Goal: Information Seeking & Learning: Check status

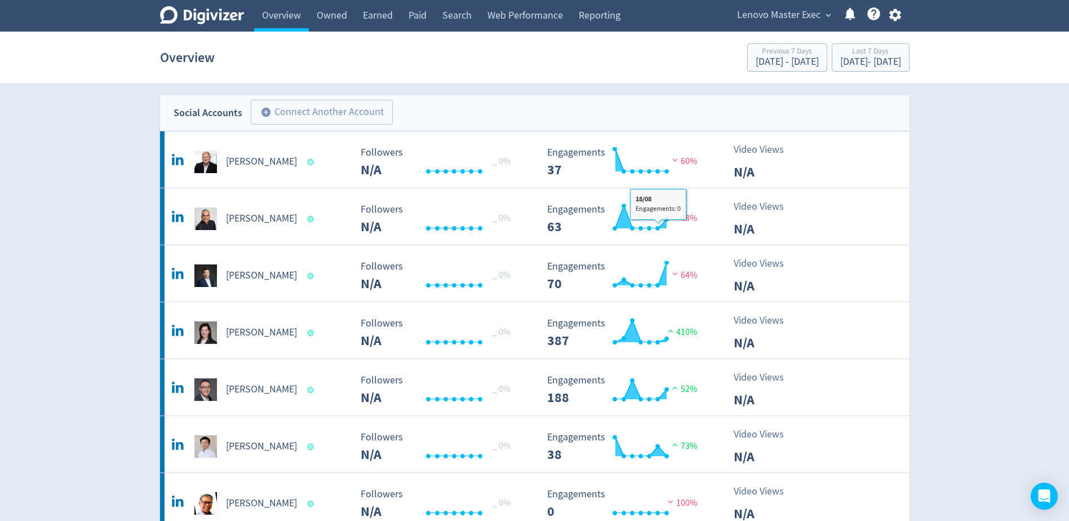
click at [763, 17] on span "Lenovo Master Exec" at bounding box center [778, 15] width 83 height 18
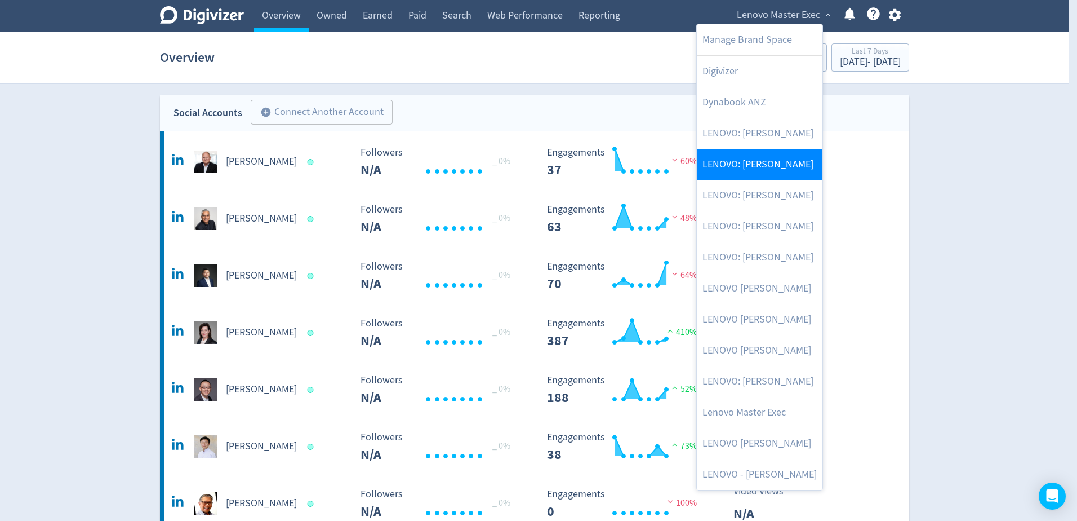
click at [802, 172] on link "LENOVO: [PERSON_NAME]" at bounding box center [760, 164] width 126 height 31
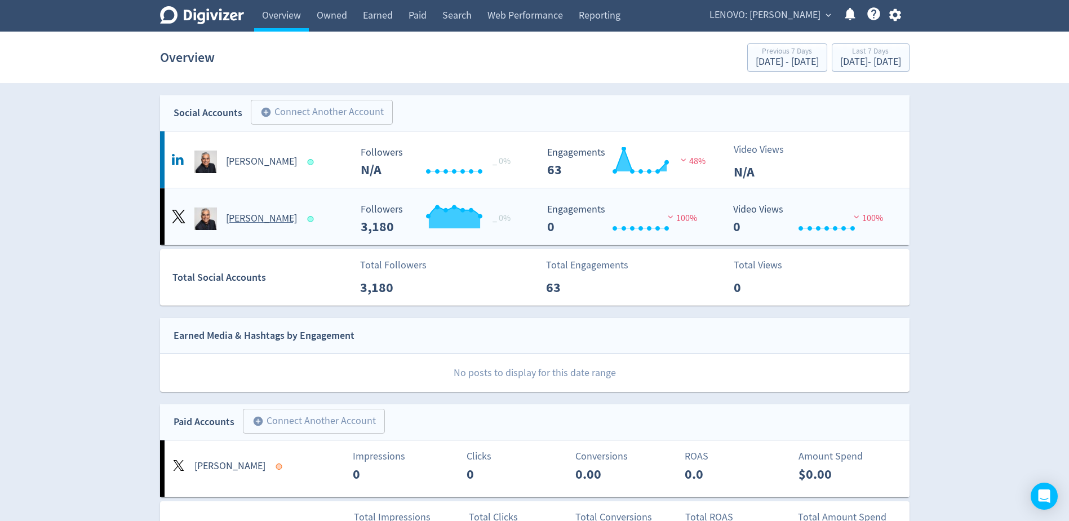
click at [246, 219] on h5 "[PERSON_NAME]" at bounding box center [261, 219] width 71 height 14
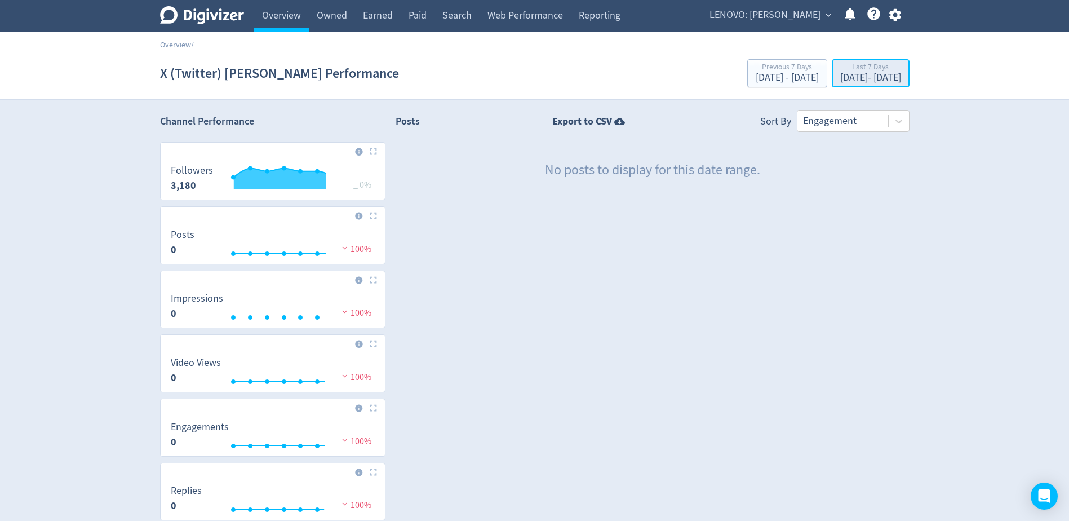
click at [864, 70] on div "Last 7 Days" at bounding box center [870, 68] width 61 height 10
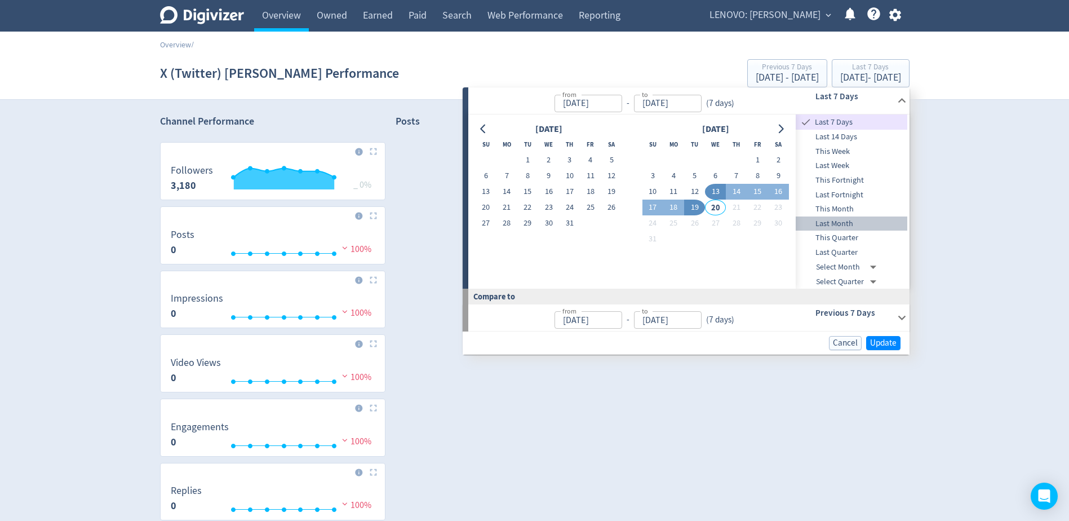
click at [860, 217] on span "Last Month" at bounding box center [851, 223] width 112 height 12
type input "[DATE]"
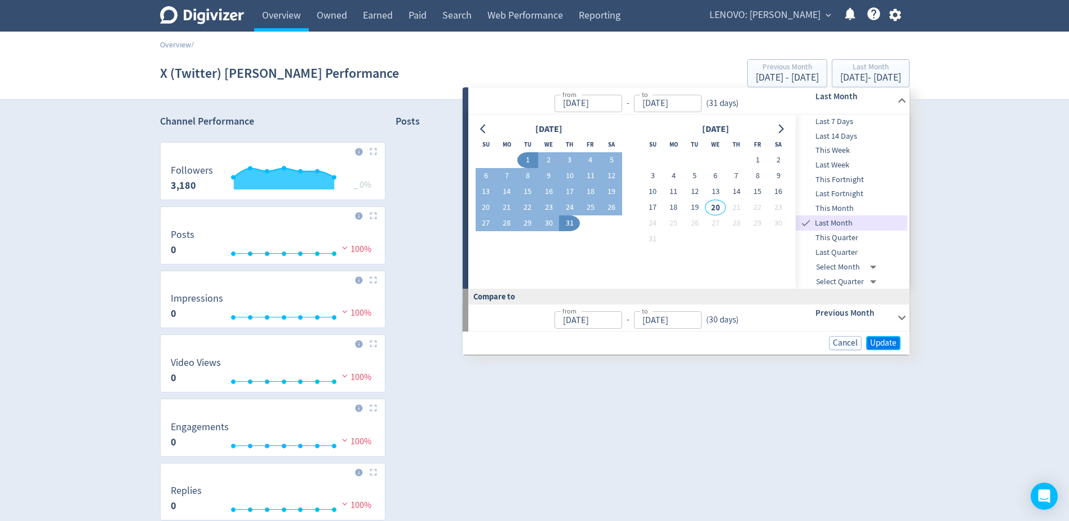
click at [881, 341] on span "Update" at bounding box center [883, 343] width 26 height 8
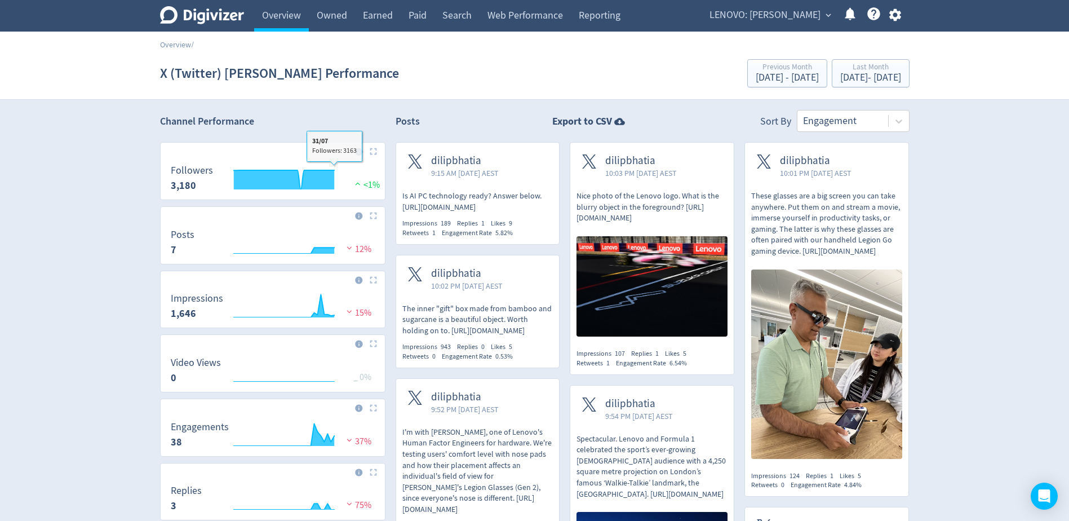
click at [371, 153] on img at bounding box center [373, 151] width 7 height 7
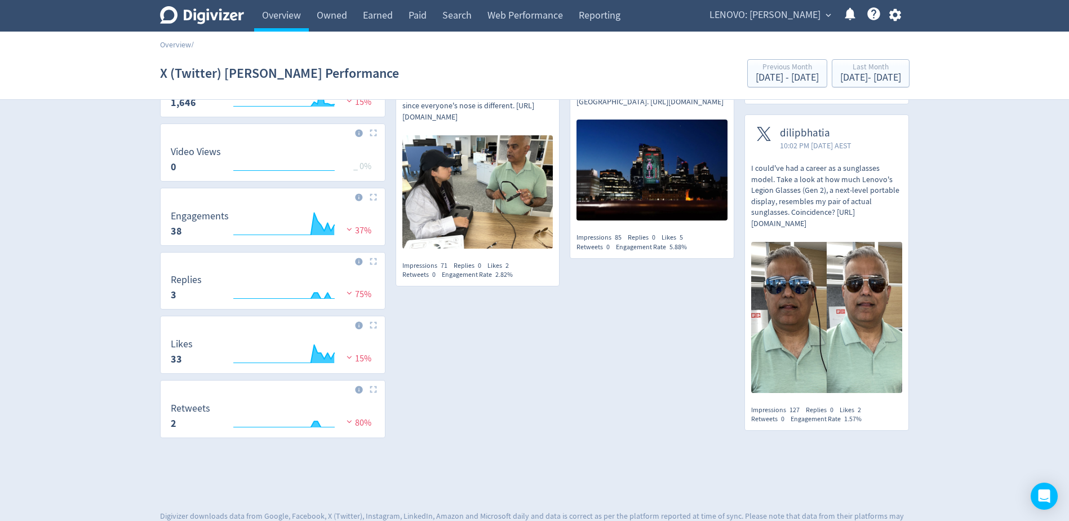
scroll to position [394, 0]
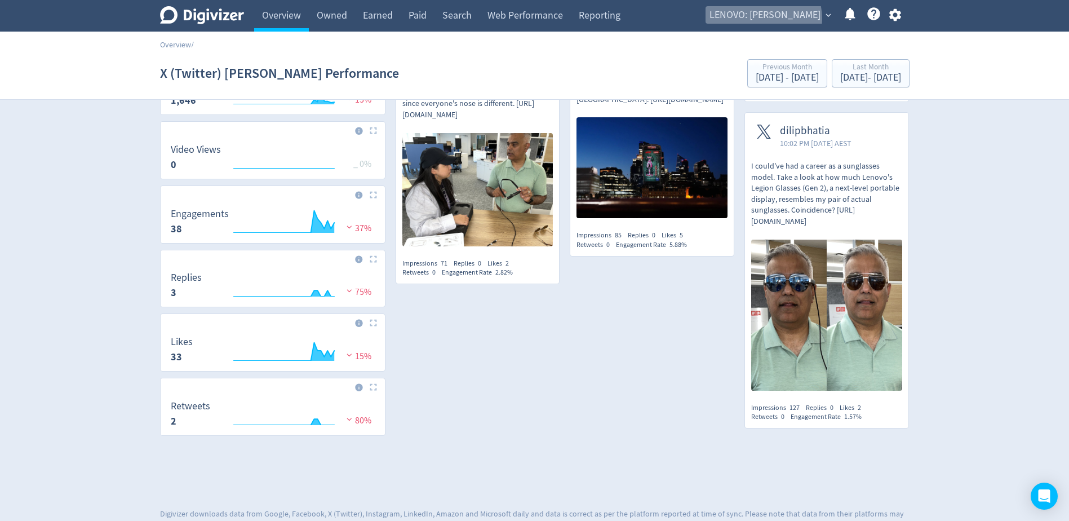
click at [785, 18] on span "LENOVO: [PERSON_NAME]" at bounding box center [764, 15] width 111 height 18
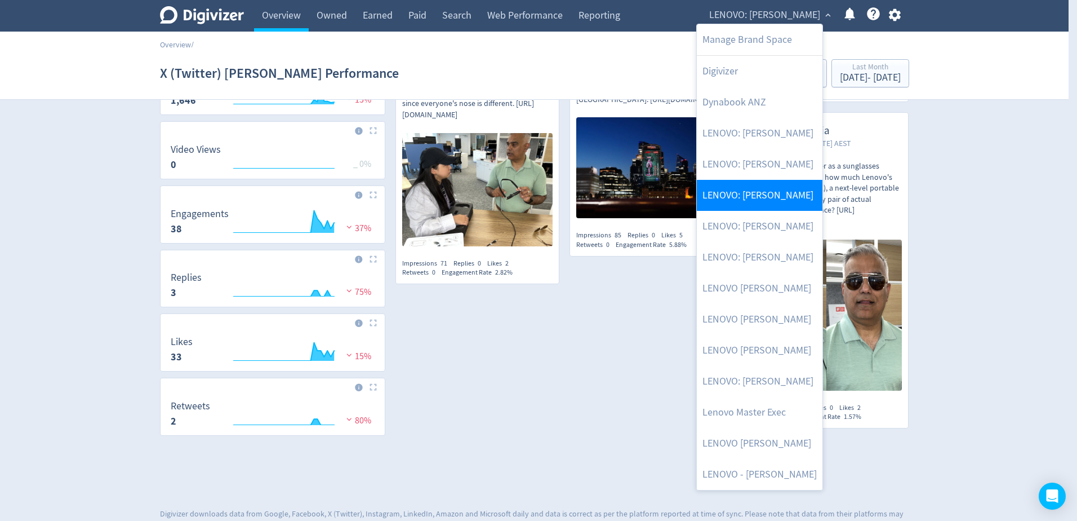
click at [759, 186] on link "LENOVO: [PERSON_NAME]" at bounding box center [760, 195] width 126 height 31
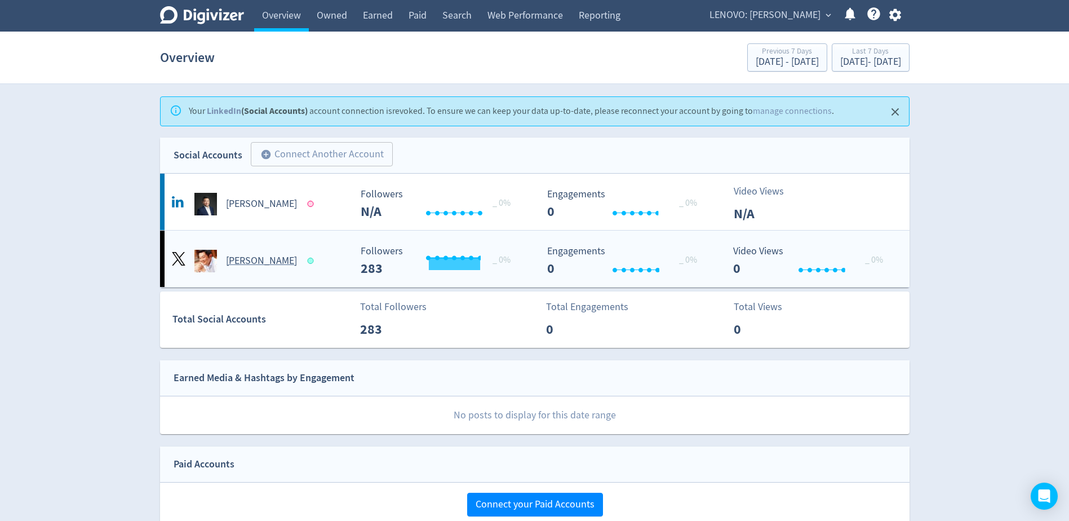
click at [250, 263] on h5 "[PERSON_NAME]" at bounding box center [261, 261] width 71 height 14
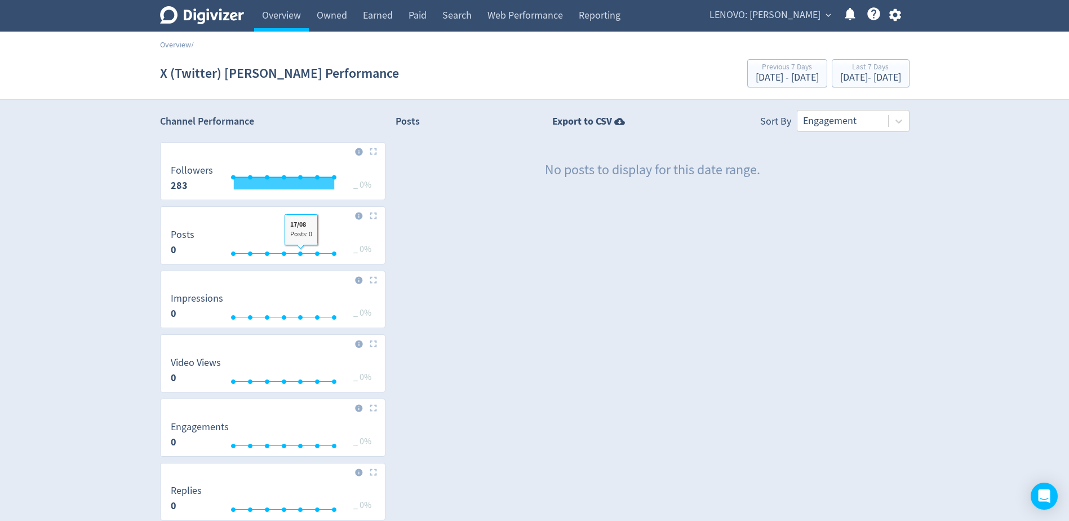
click at [764, 16] on span "LENOVO: [PERSON_NAME]" at bounding box center [764, 15] width 111 height 18
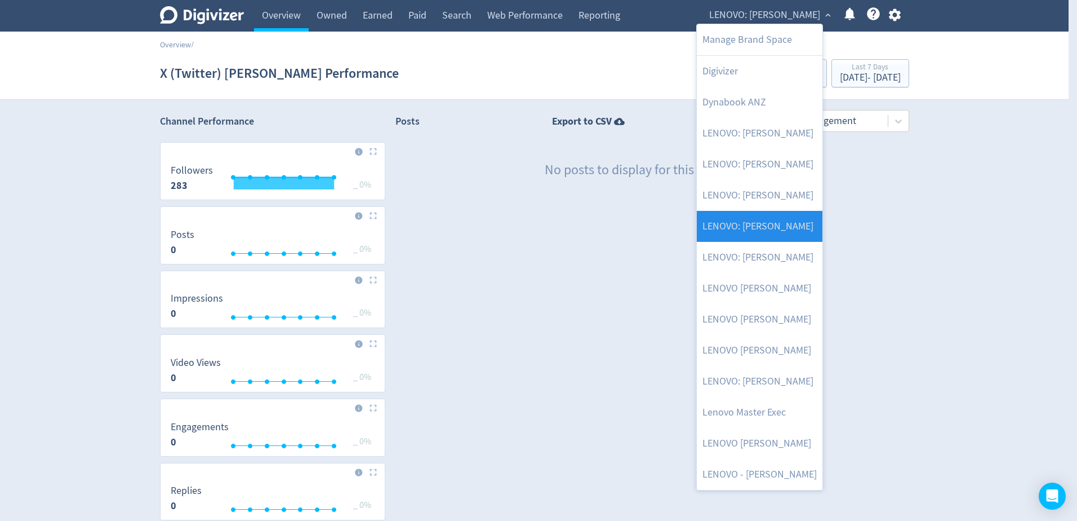
click at [774, 224] on link "LENOVO: [PERSON_NAME]" at bounding box center [760, 226] width 126 height 31
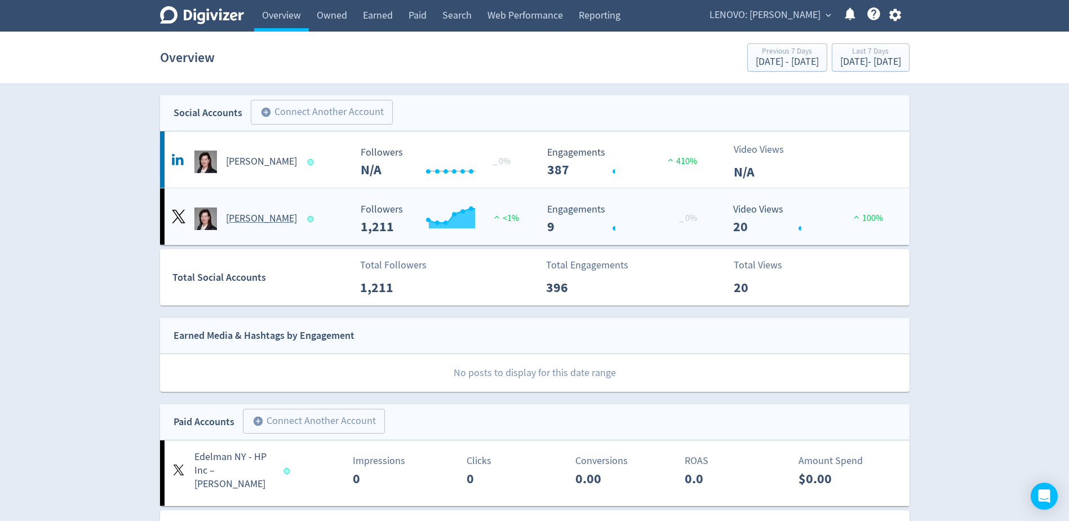
click at [256, 215] on h5 "[PERSON_NAME]" at bounding box center [261, 219] width 71 height 14
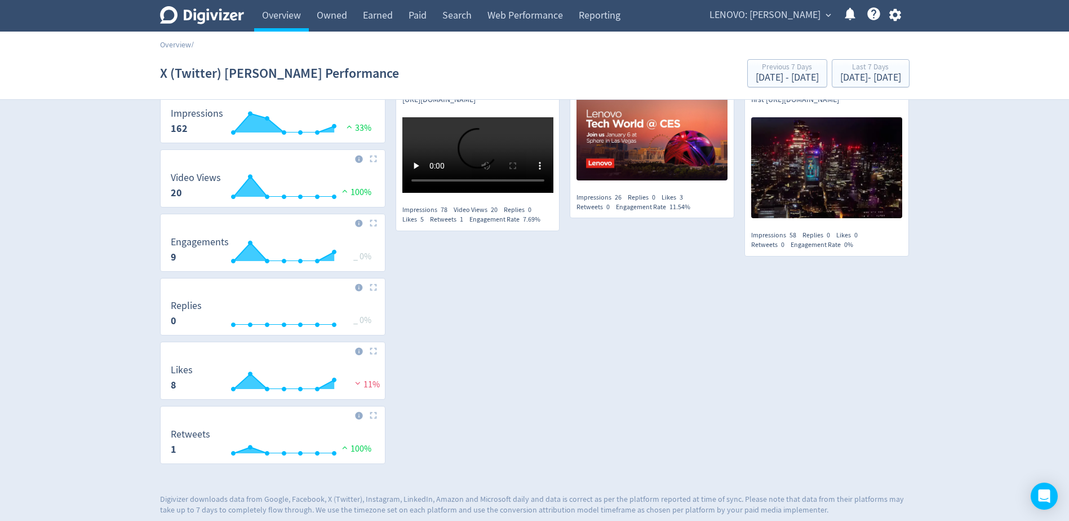
scroll to position [193, 0]
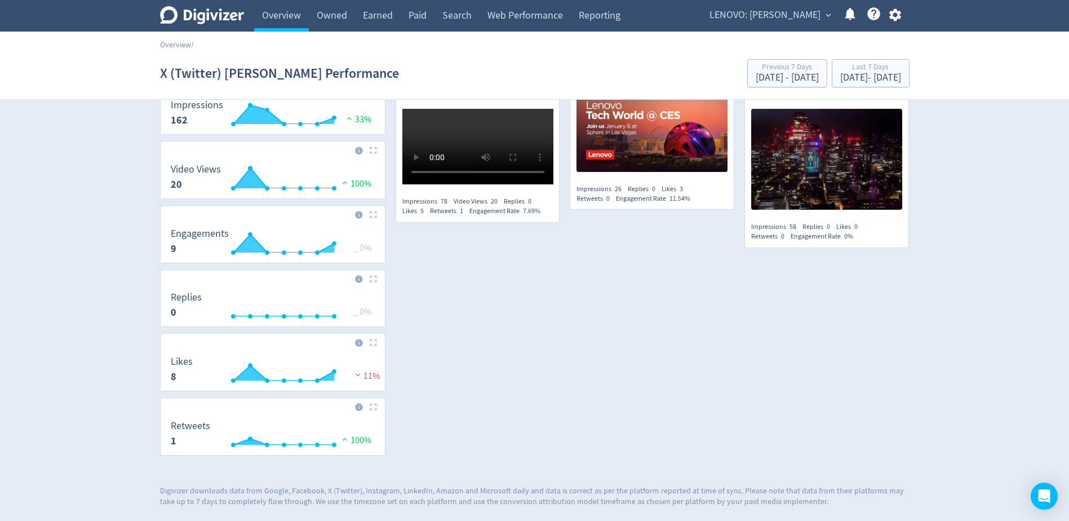
click at [774, 17] on span "LENOVO: [PERSON_NAME]" at bounding box center [764, 15] width 111 height 18
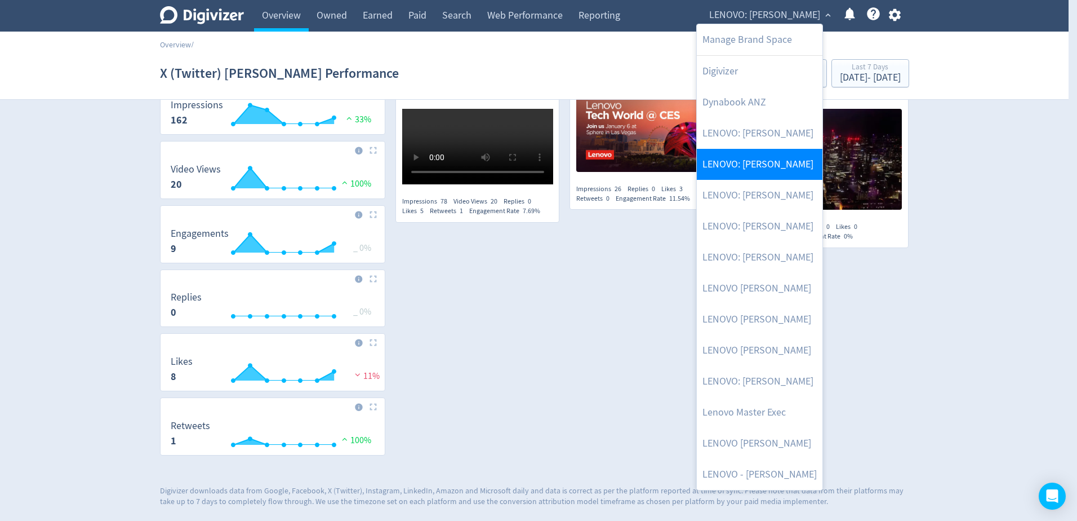
click at [771, 151] on link "LENOVO: [PERSON_NAME]" at bounding box center [760, 164] width 126 height 31
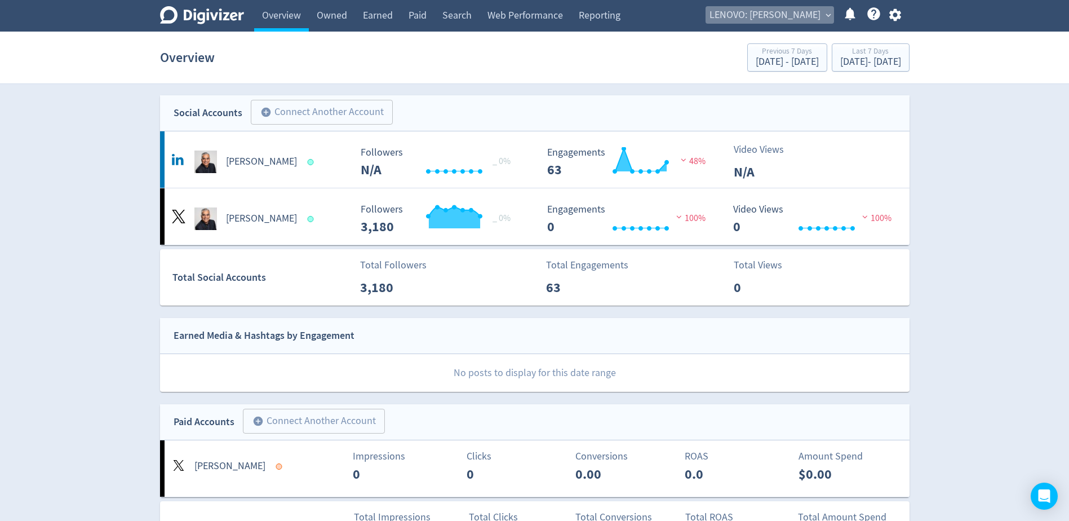
click at [819, 18] on span "LENOVO: [PERSON_NAME]" at bounding box center [764, 15] width 111 height 18
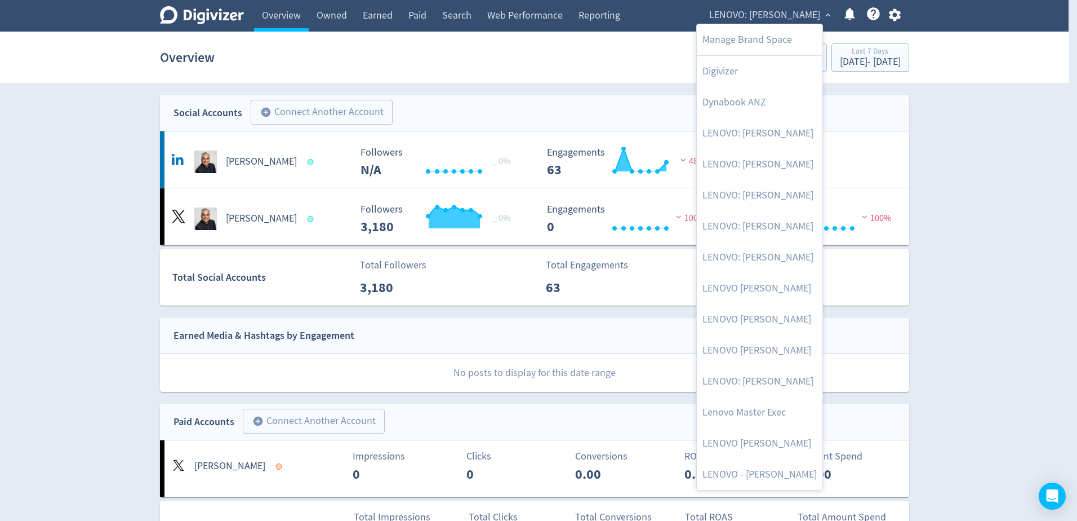
drag, startPoint x: 926, startPoint y: 119, endPoint x: 923, endPoint y: 80, distance: 39.5
click at [926, 119] on div at bounding box center [538, 260] width 1077 height 521
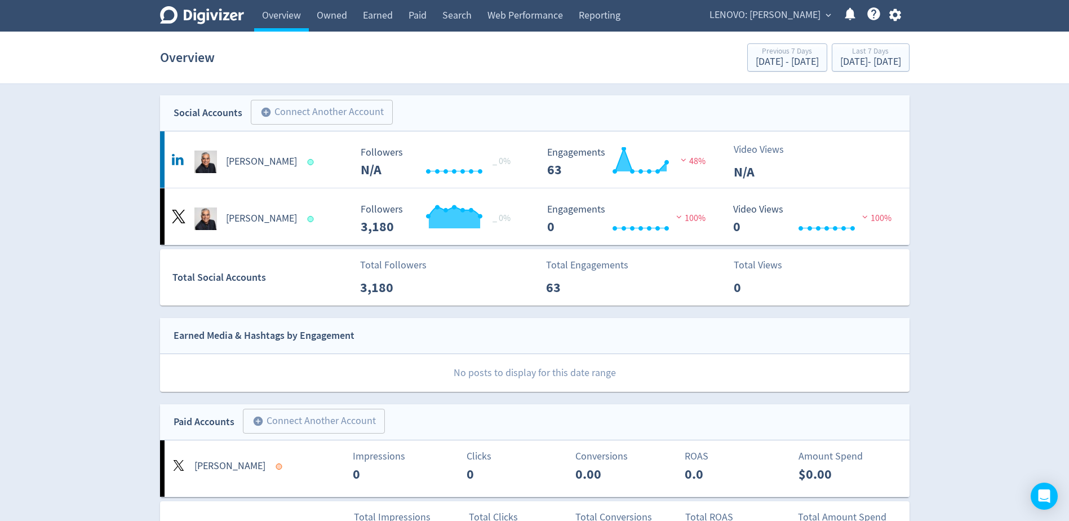
click at [892, 60] on body "Digivizer Logo [PERSON_NAME] Logo Overview Owned Earned Paid Search Web Perform…" at bounding box center [534, 386] width 1069 height 773
click at [891, 62] on div "[DATE] - [DATE]" at bounding box center [870, 62] width 61 height 10
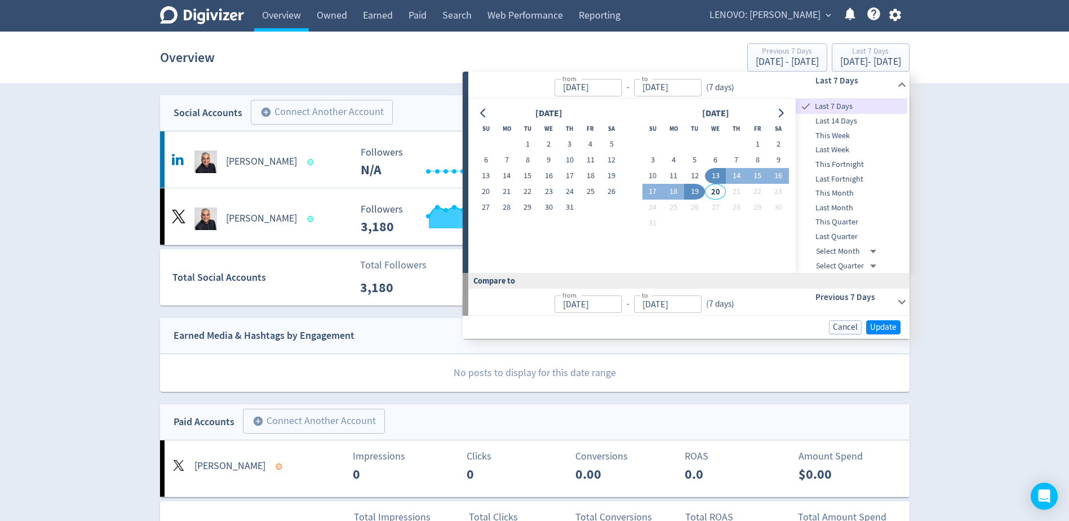
click at [847, 205] on span "Last Month" at bounding box center [851, 208] width 112 height 12
type input "[DATE]"
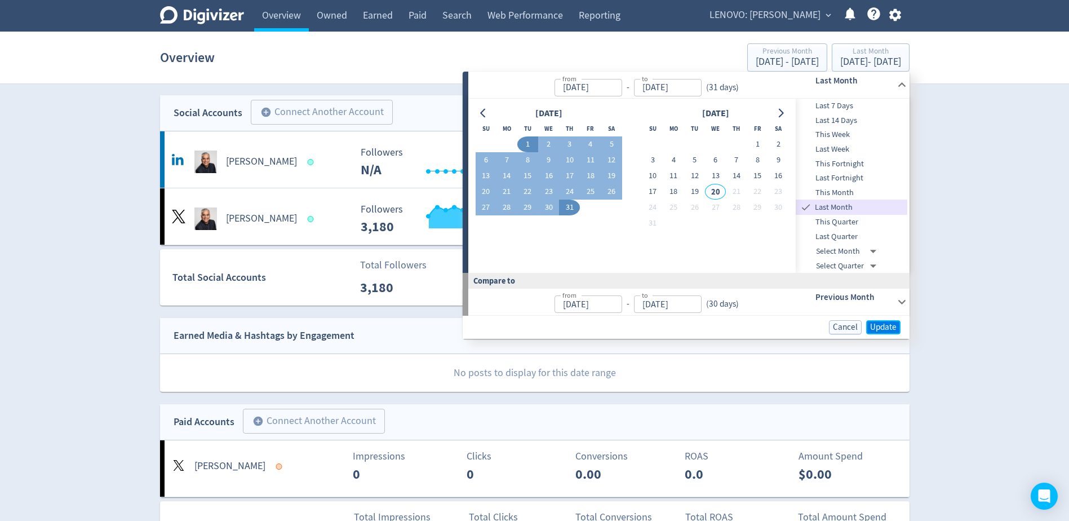
click at [877, 326] on span "Update" at bounding box center [883, 327] width 26 height 8
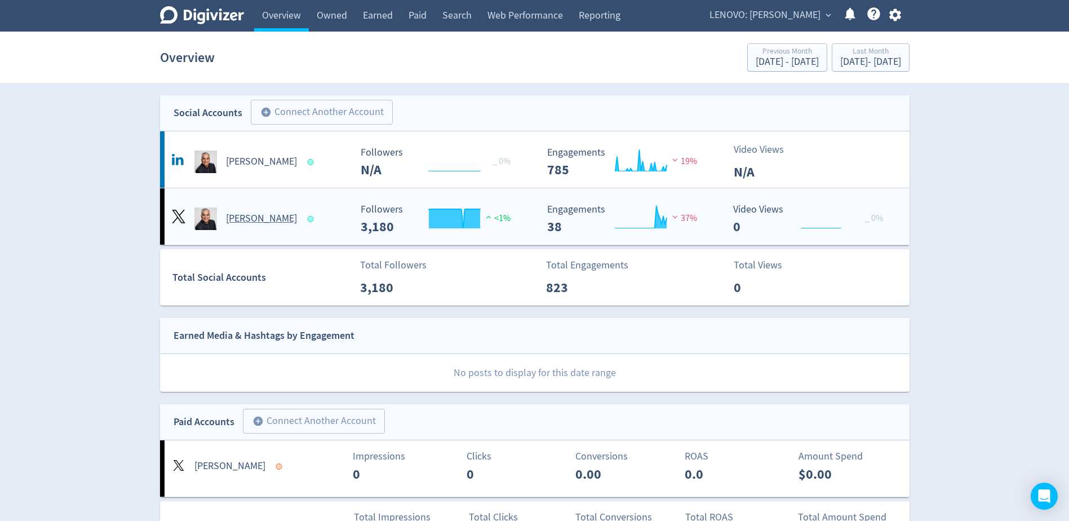
click at [261, 220] on h5 "[PERSON_NAME]" at bounding box center [261, 219] width 71 height 14
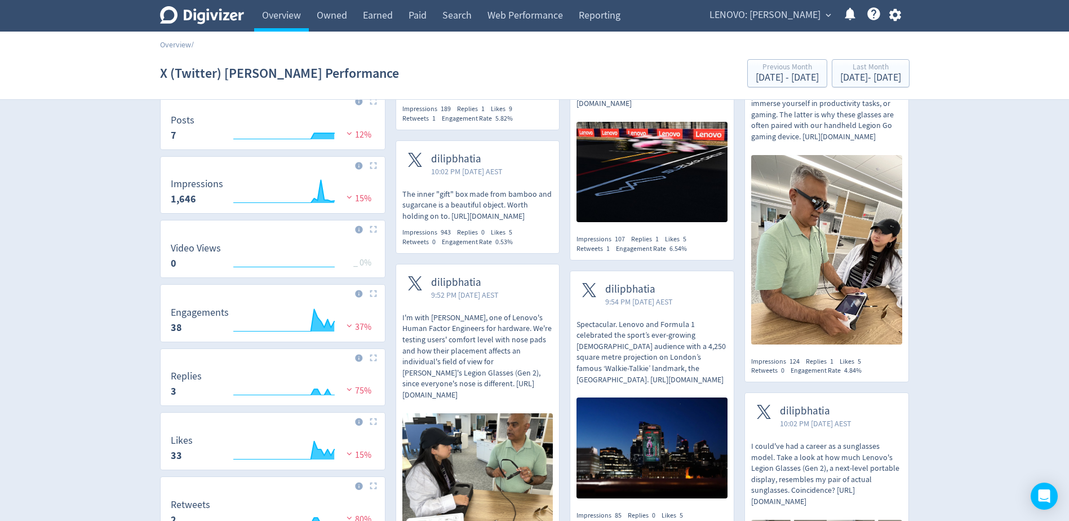
scroll to position [56, 0]
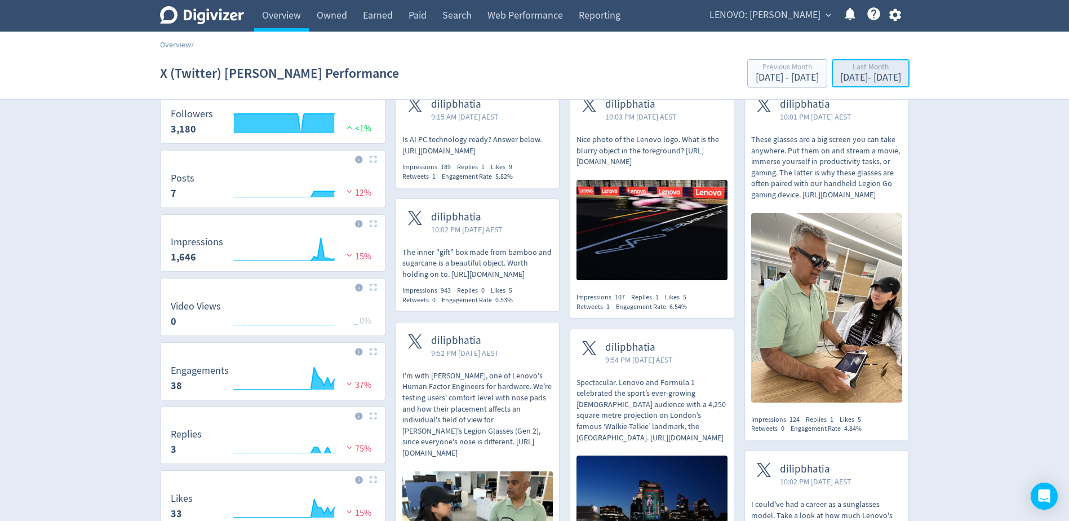
click at [840, 74] on div "[DATE] - [DATE]" at bounding box center [870, 78] width 61 height 10
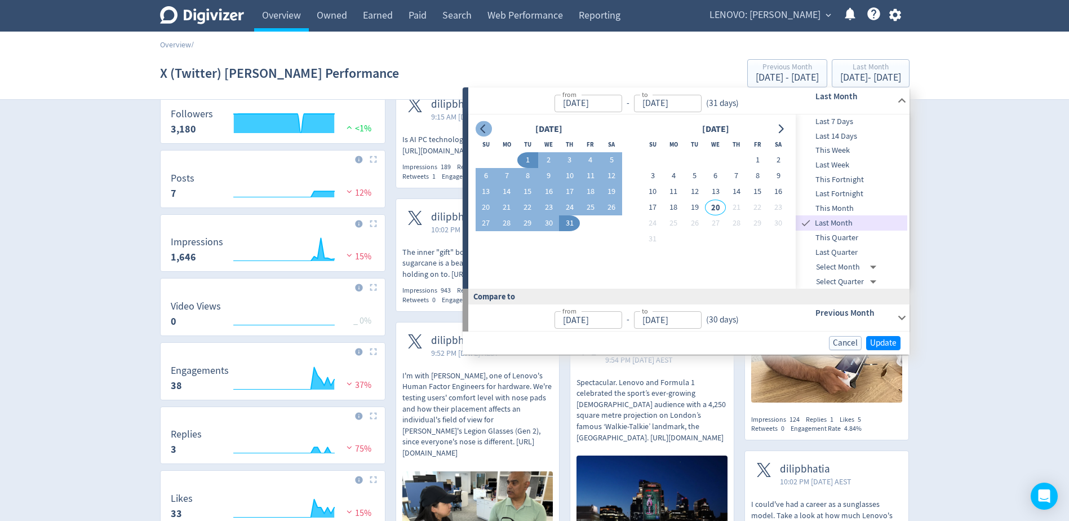
click at [480, 128] on icon "Go to previous month" at bounding box center [483, 129] width 9 height 9
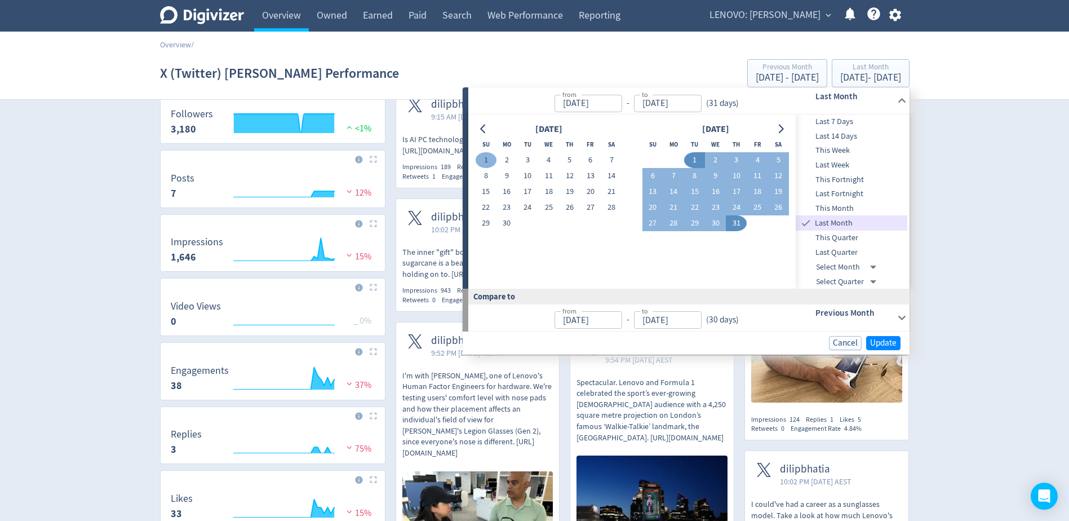
click at [487, 157] on button "1" at bounding box center [485, 160] width 21 height 16
type input "[DATE]"
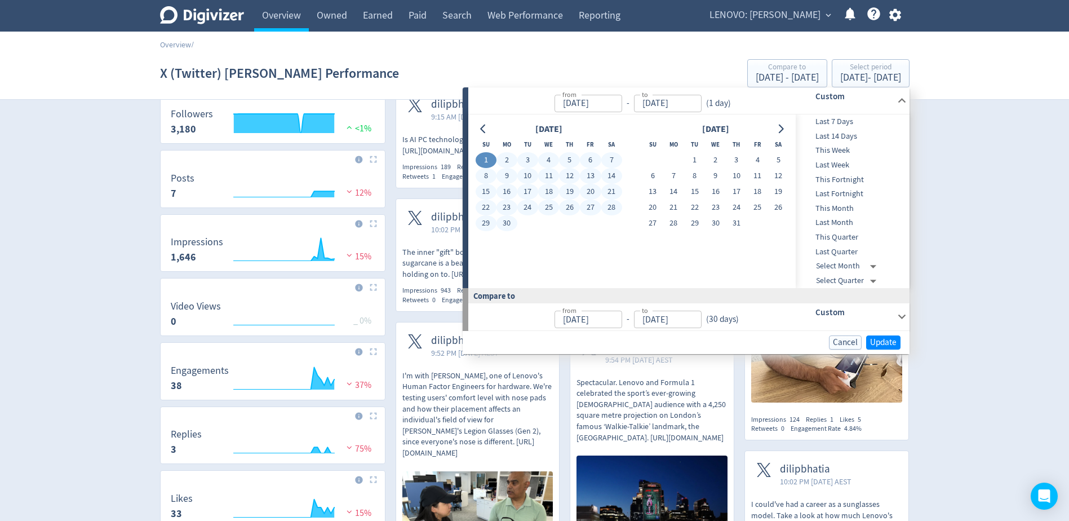
click at [508, 225] on button "30" at bounding box center [506, 223] width 21 height 16
type input "[DATE]"
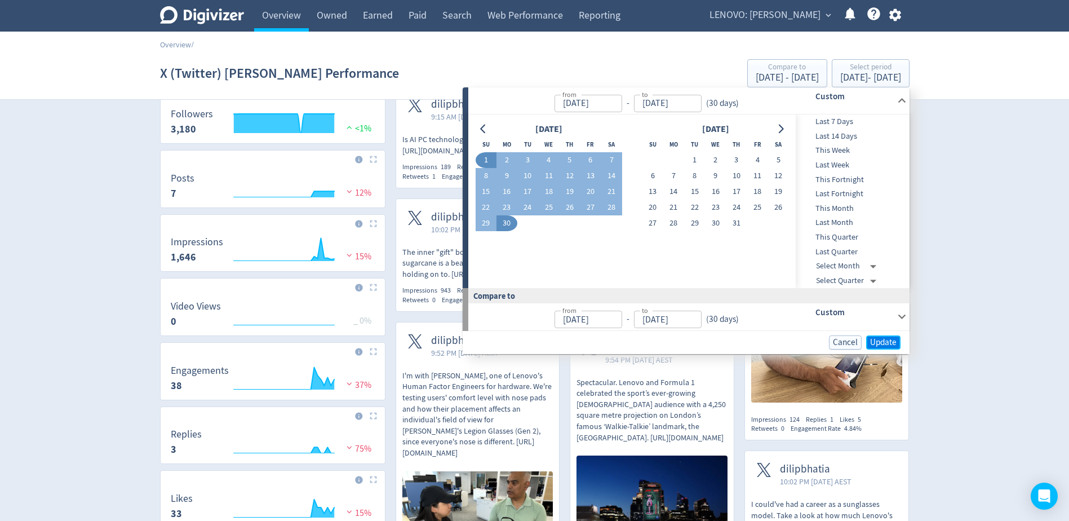
click at [872, 344] on span "Update" at bounding box center [883, 342] width 26 height 8
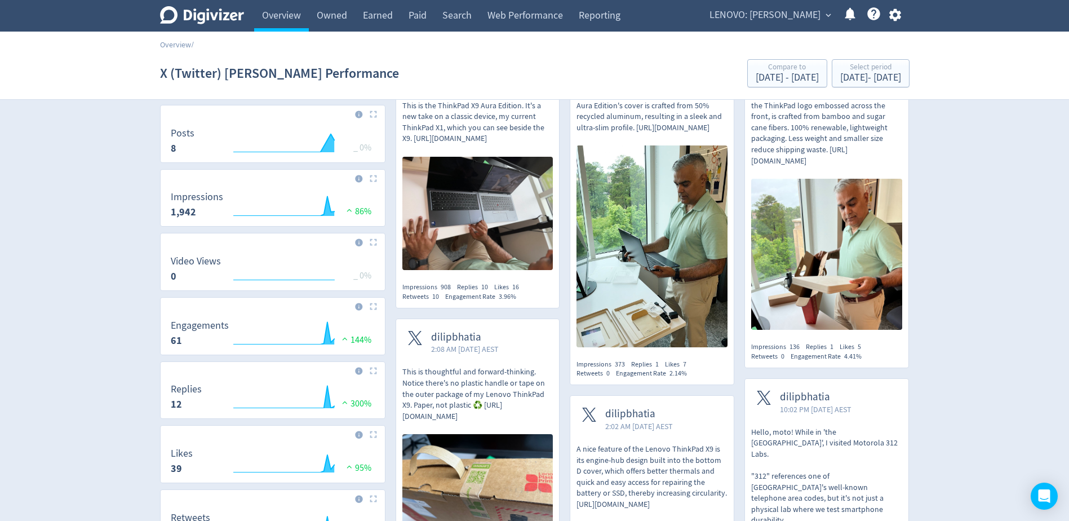
scroll to position [0, 0]
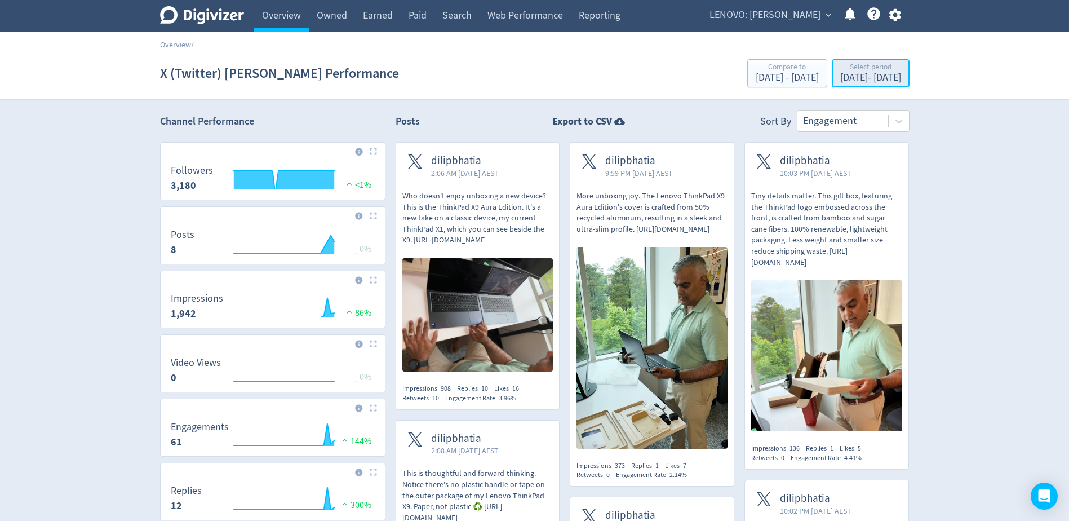
click at [840, 70] on div "Select period" at bounding box center [870, 68] width 61 height 10
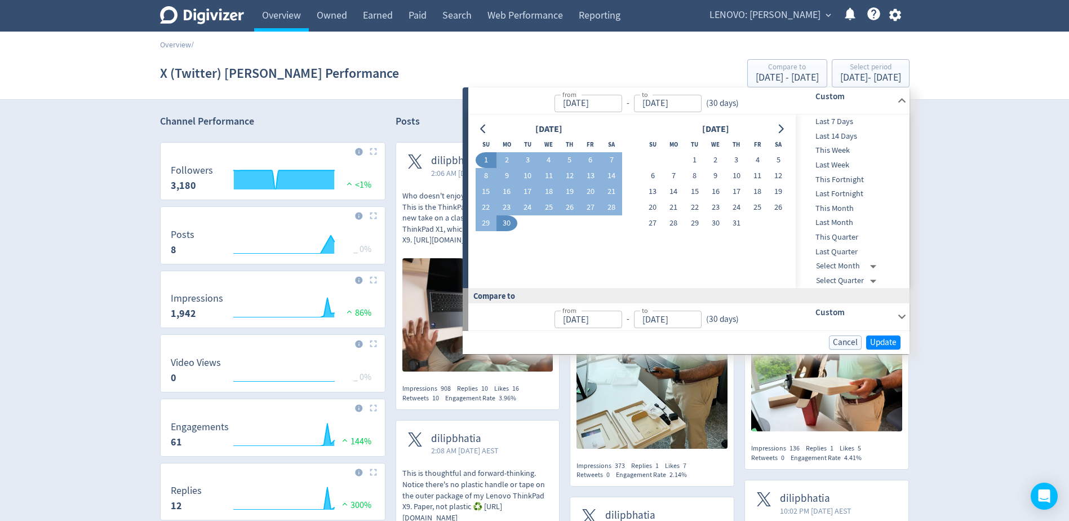
click at [605, 105] on input "[DATE]" at bounding box center [588, 103] width 68 height 17
click at [490, 129] on button "Go to previous month" at bounding box center [483, 129] width 16 height 16
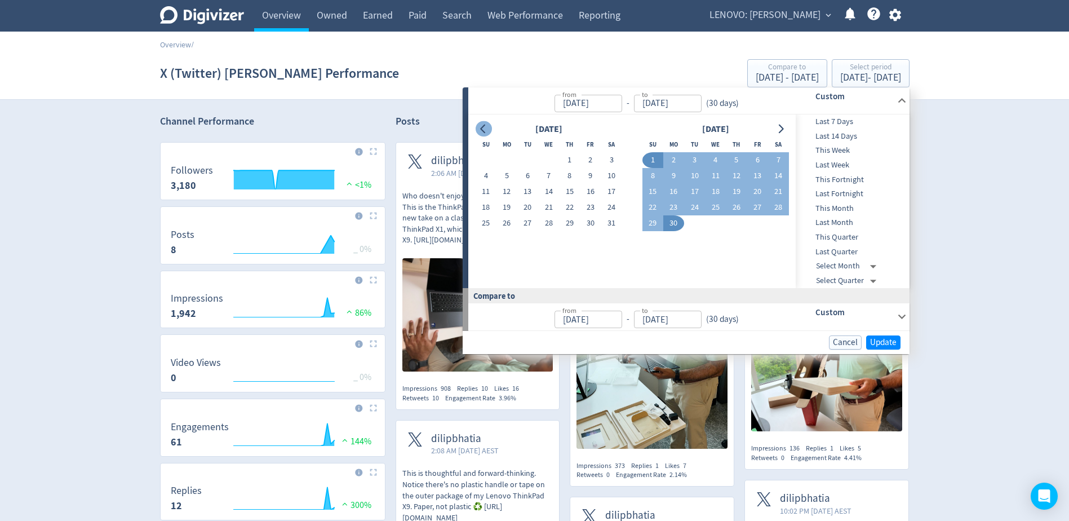
click at [490, 129] on button "Go to previous month" at bounding box center [483, 129] width 16 height 16
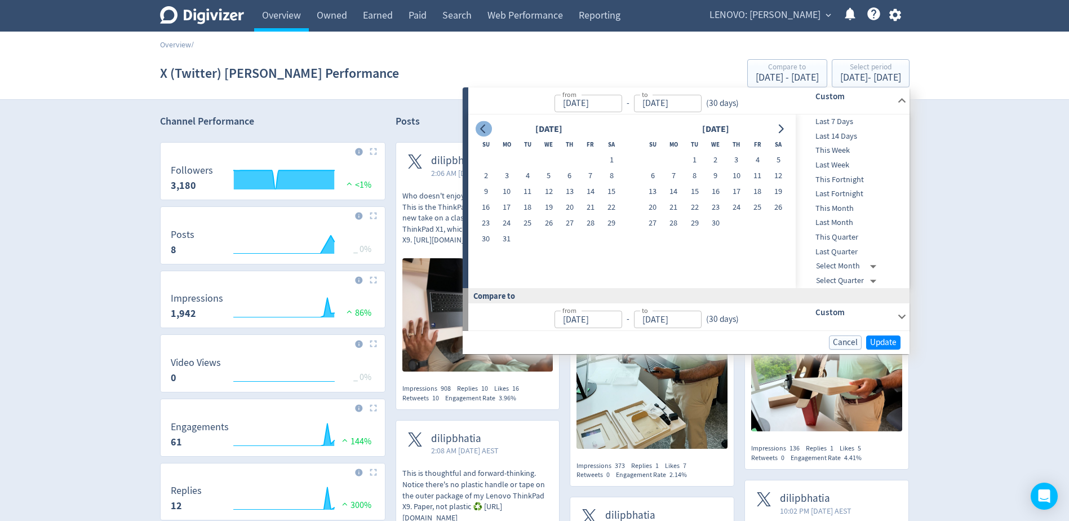
click at [490, 129] on button "Go to previous month" at bounding box center [483, 129] width 16 height 16
click at [489, 129] on button "Go to previous month" at bounding box center [483, 129] width 16 height 16
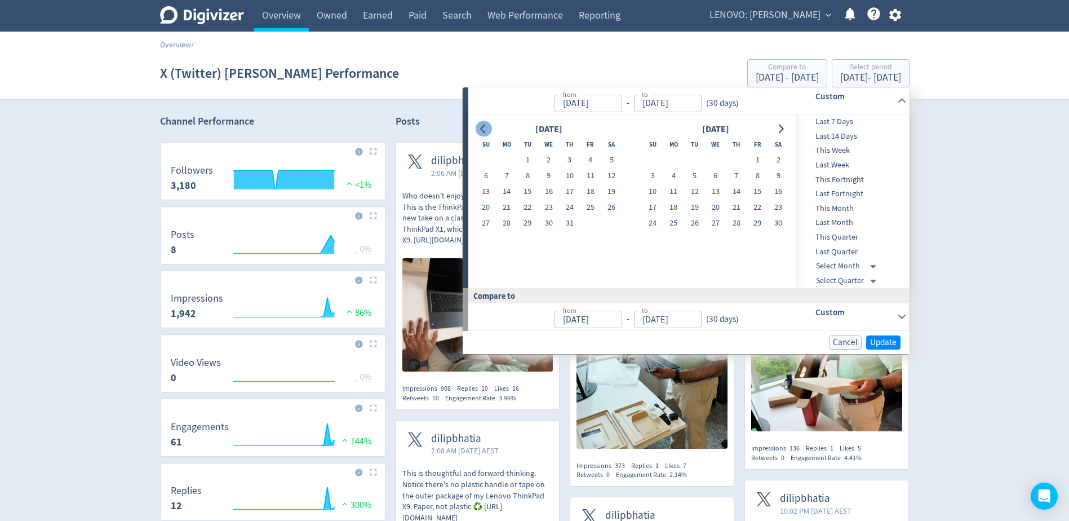
click at [489, 129] on button "Go to previous month" at bounding box center [483, 129] width 16 height 16
click at [570, 158] on button "1" at bounding box center [569, 160] width 21 height 16
type input "[DATE]"
click at [785, 134] on button "Go to next month" at bounding box center [780, 129] width 16 height 16
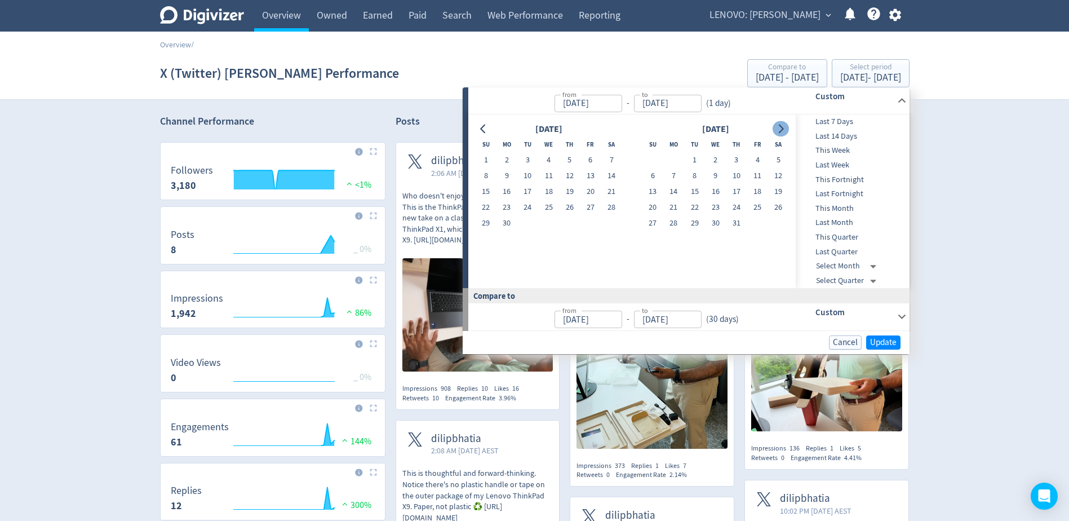
click at [785, 134] on button "Go to next month" at bounding box center [780, 129] width 16 height 16
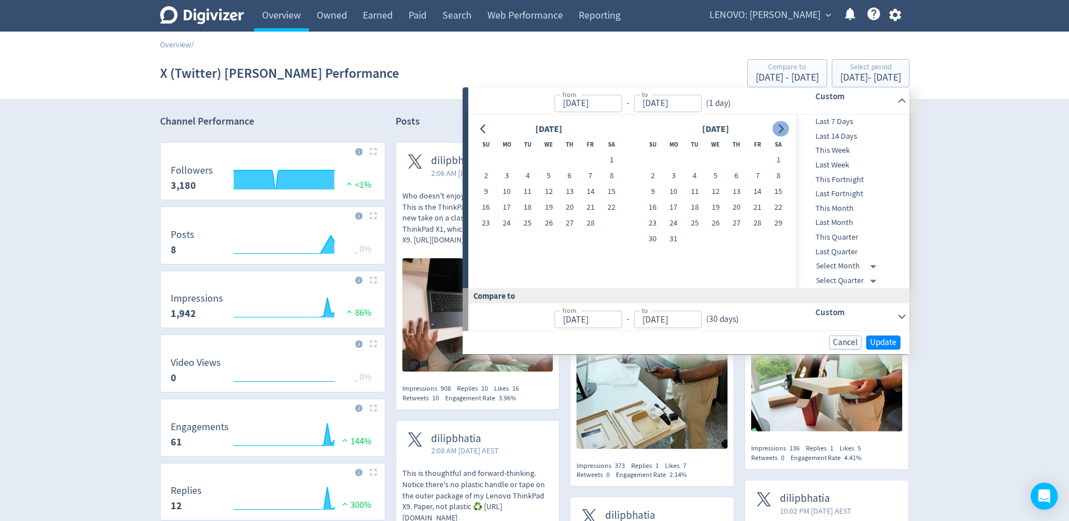
click at [785, 134] on button "Go to next month" at bounding box center [780, 129] width 16 height 16
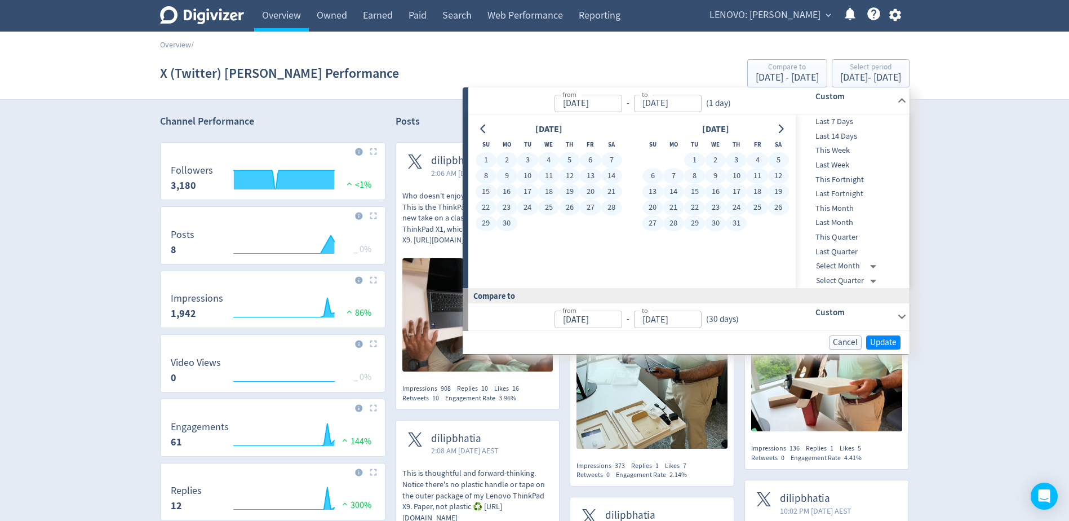
click at [741, 220] on button "31" at bounding box center [736, 223] width 21 height 16
type input "[DATE]"
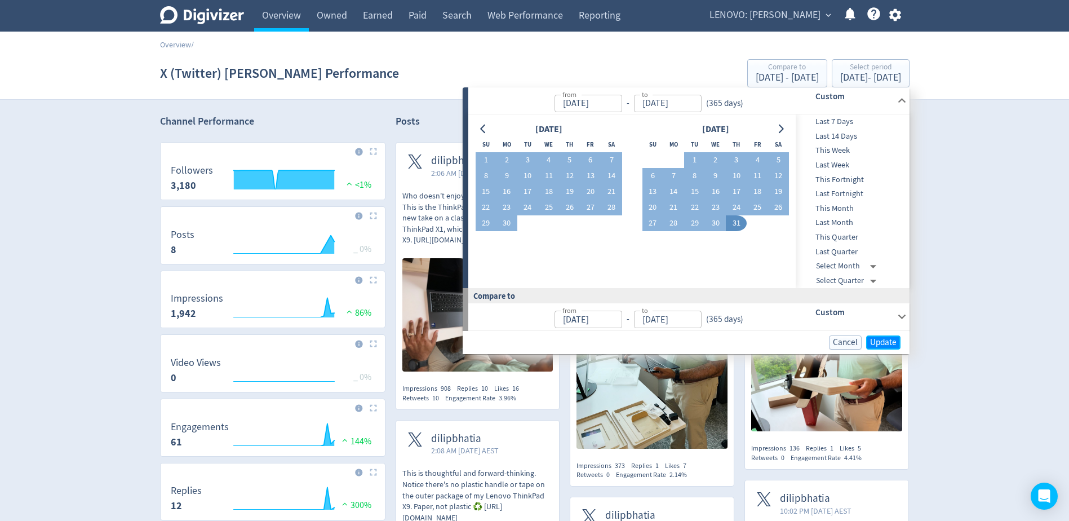
click at [883, 343] on span "Update" at bounding box center [883, 342] width 26 height 8
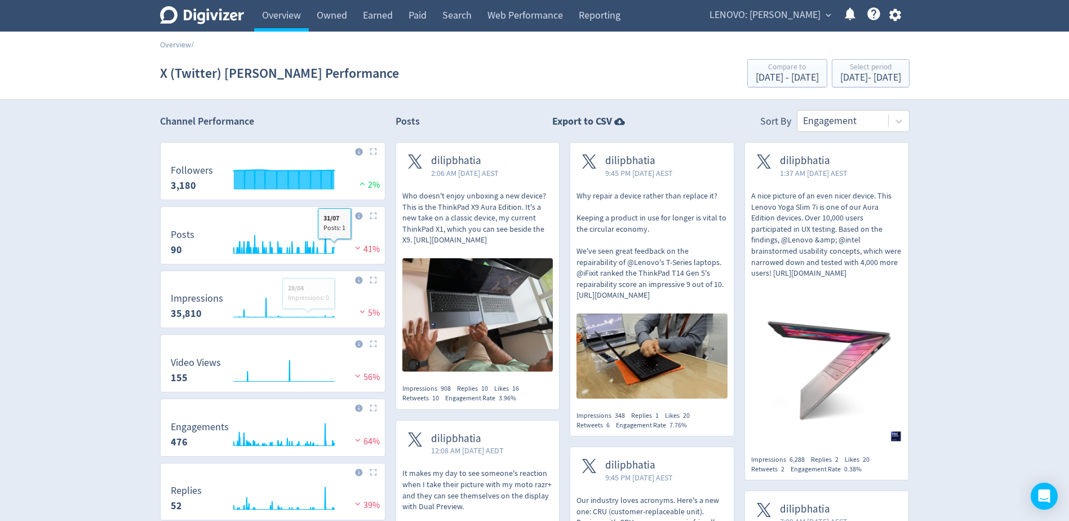
click at [372, 151] on img at bounding box center [373, 151] width 7 height 7
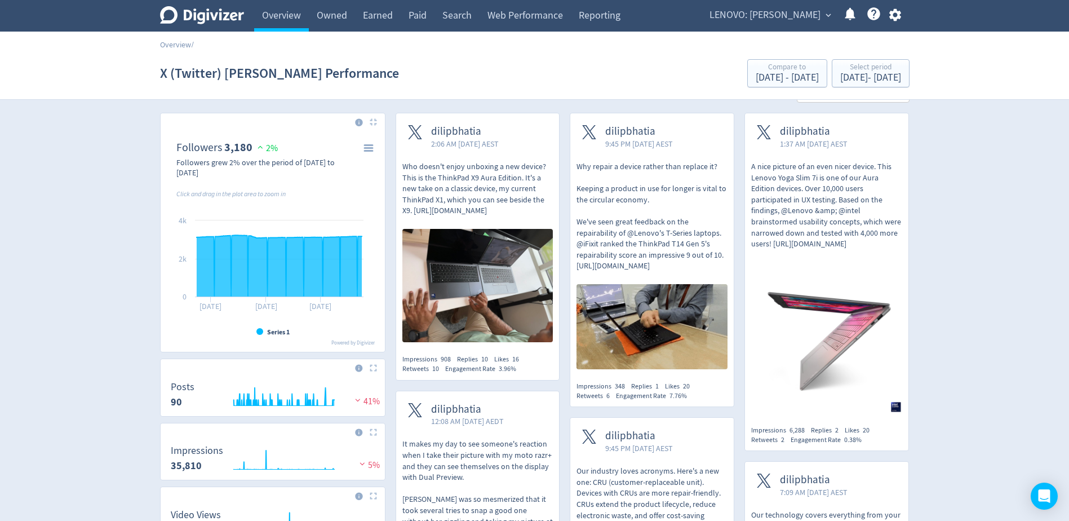
scroll to position [56, 0]
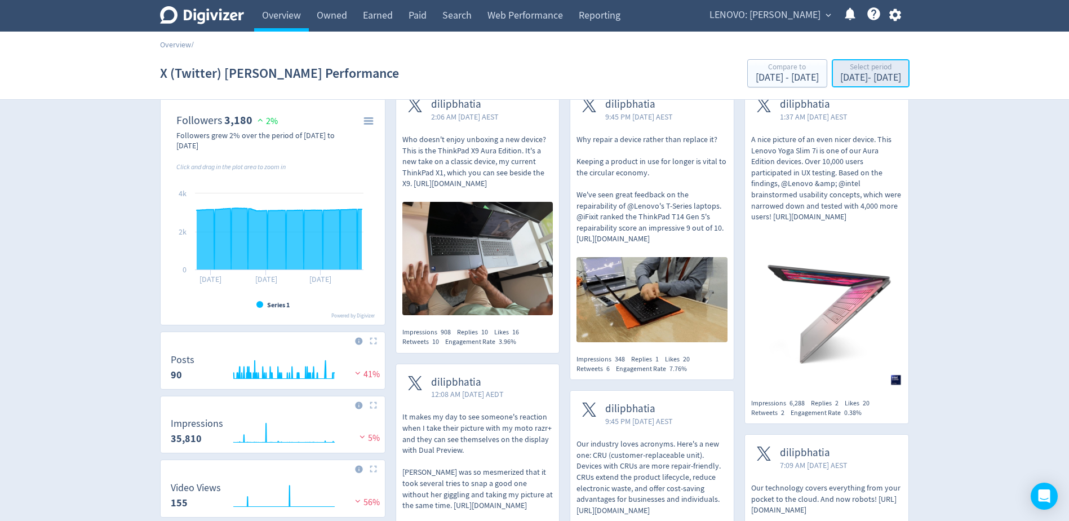
click at [851, 64] on div "Select period" at bounding box center [870, 68] width 61 height 10
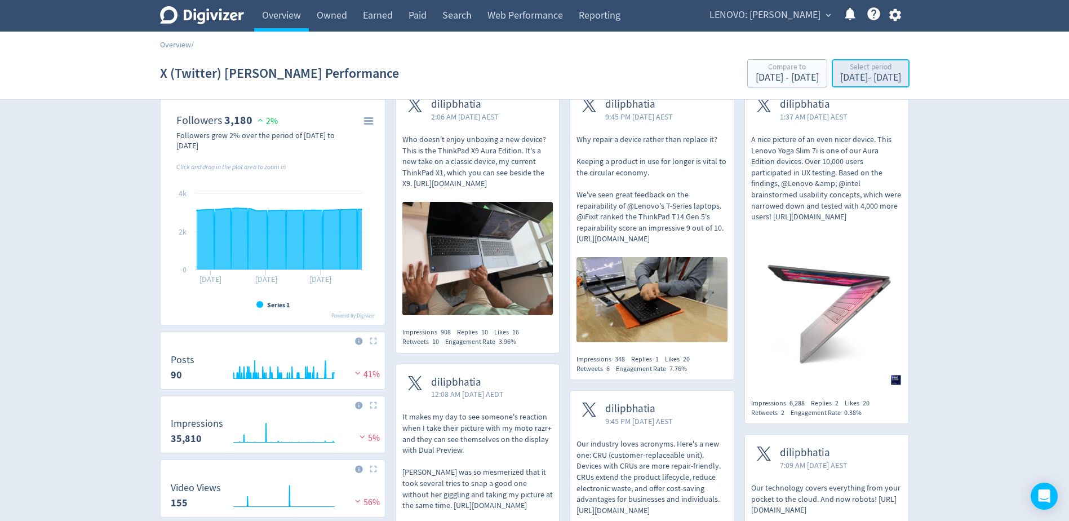
click at [840, 82] on div "[DATE] - [DATE]" at bounding box center [870, 78] width 61 height 10
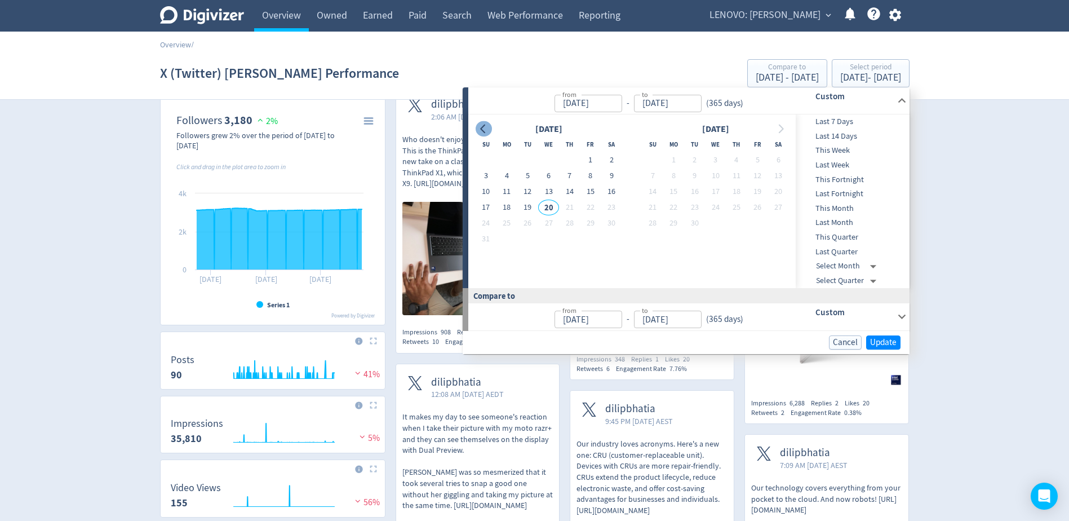
click at [483, 126] on icon "Go to previous month" at bounding box center [482, 129] width 5 height 9
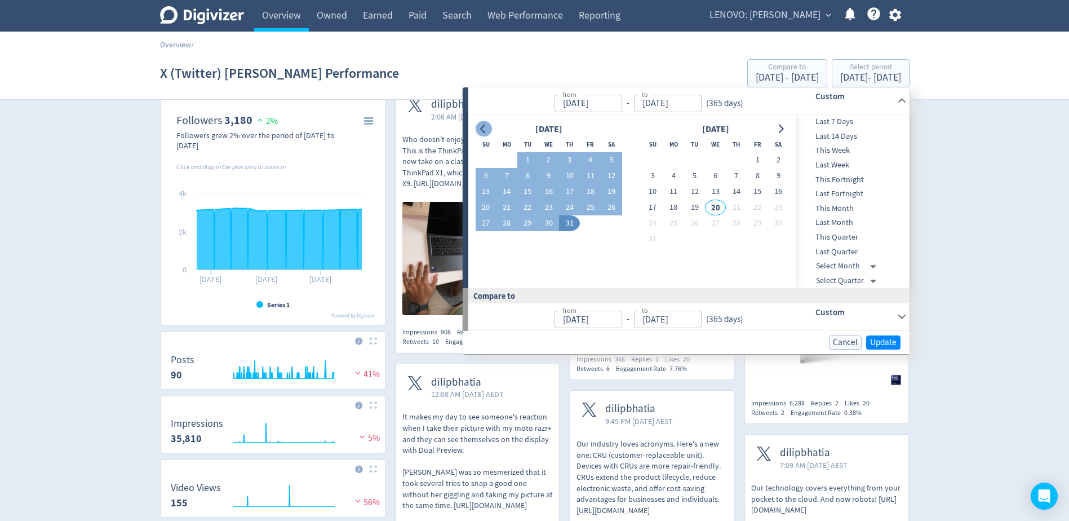
click at [483, 126] on icon "Go to previous month" at bounding box center [482, 129] width 5 height 9
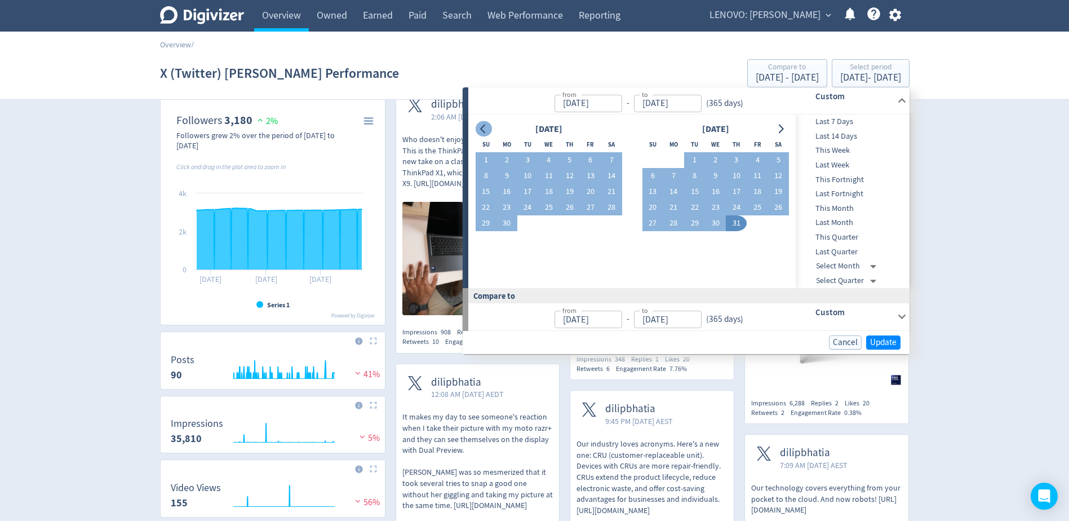
click at [483, 126] on icon "Go to previous month" at bounding box center [482, 129] width 5 height 9
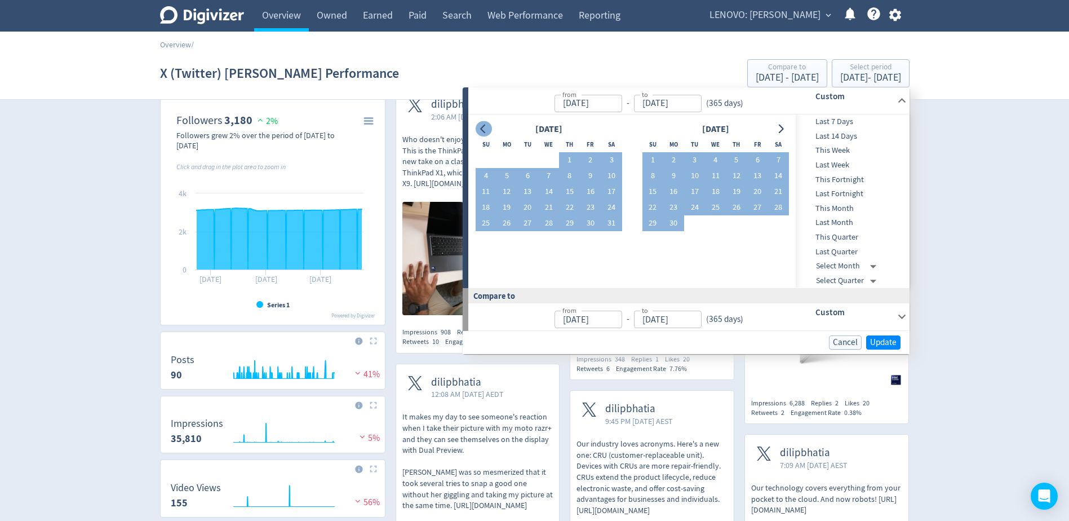
click at [483, 126] on icon "Go to previous month" at bounding box center [482, 129] width 5 height 9
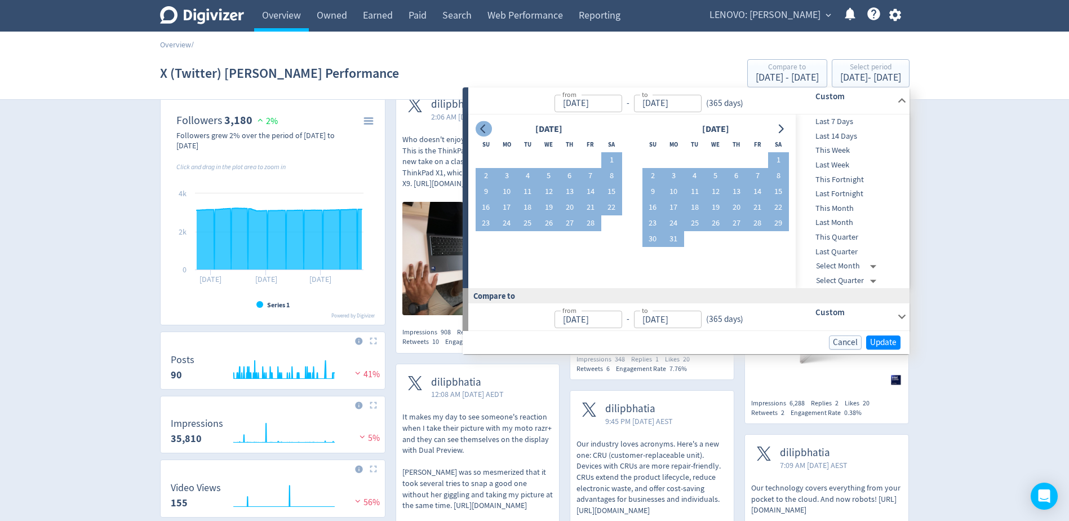
click at [483, 126] on icon "Go to previous month" at bounding box center [482, 129] width 5 height 9
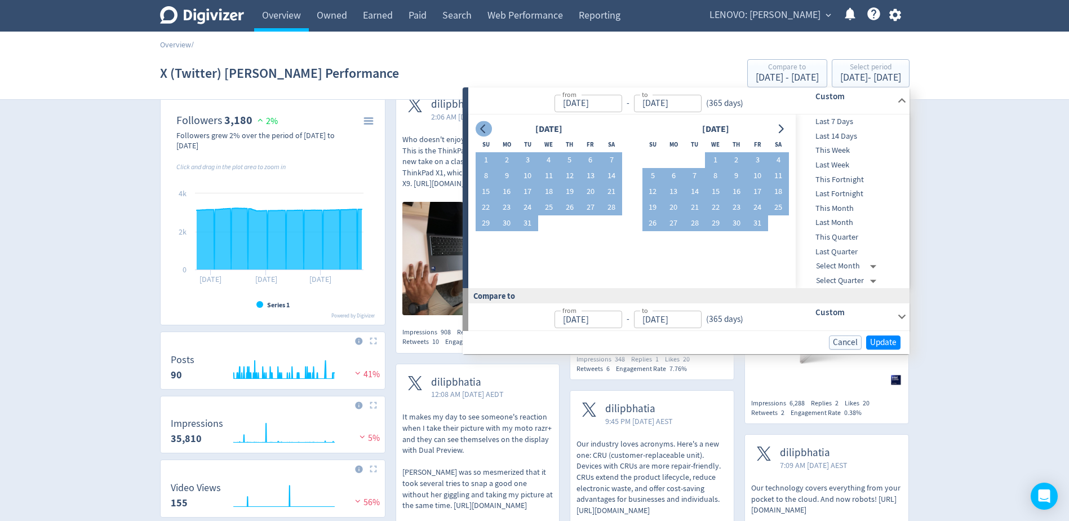
click at [483, 126] on icon "Go to previous month" at bounding box center [482, 129] width 5 height 9
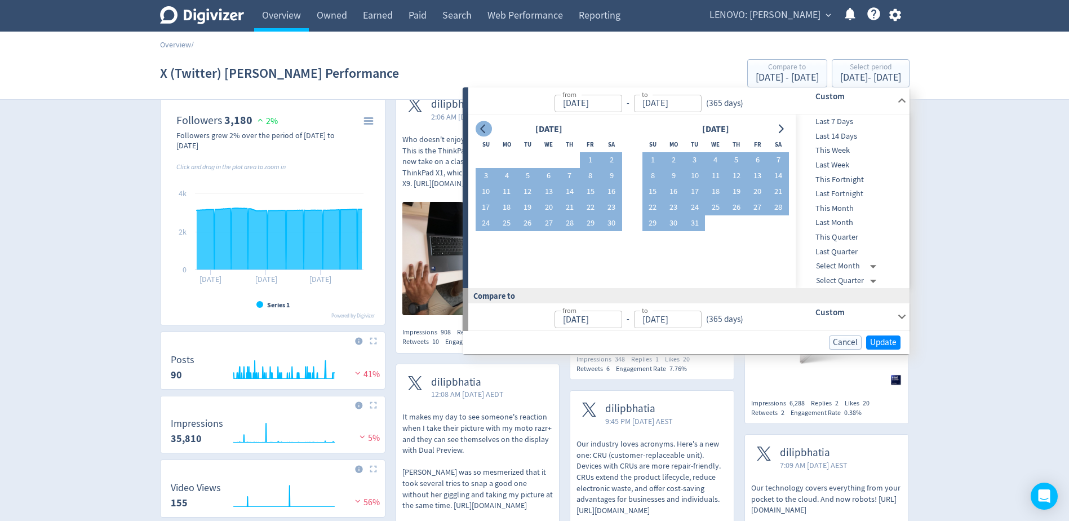
click at [483, 126] on icon "Go to previous month" at bounding box center [482, 129] width 5 height 9
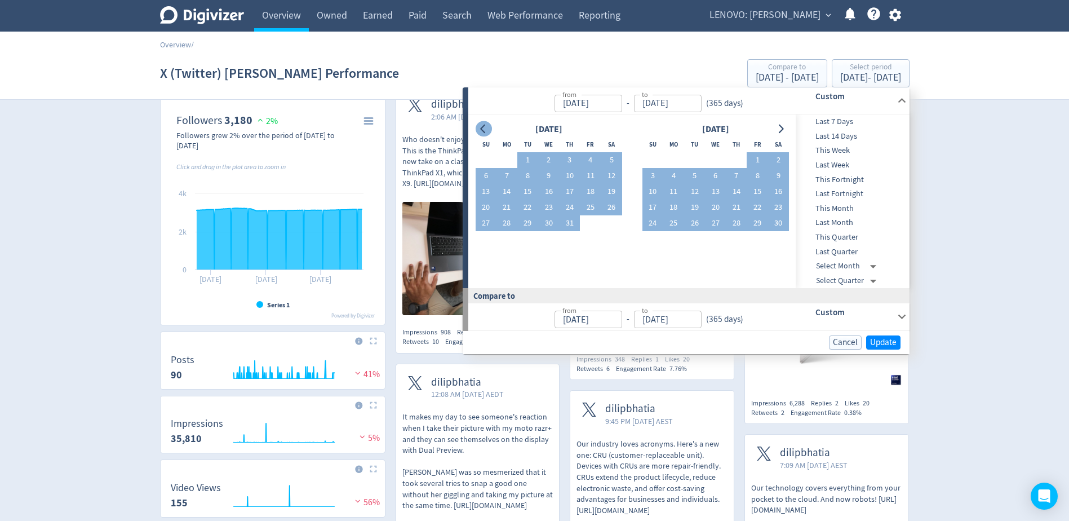
click at [483, 126] on icon "Go to previous month" at bounding box center [482, 129] width 5 height 9
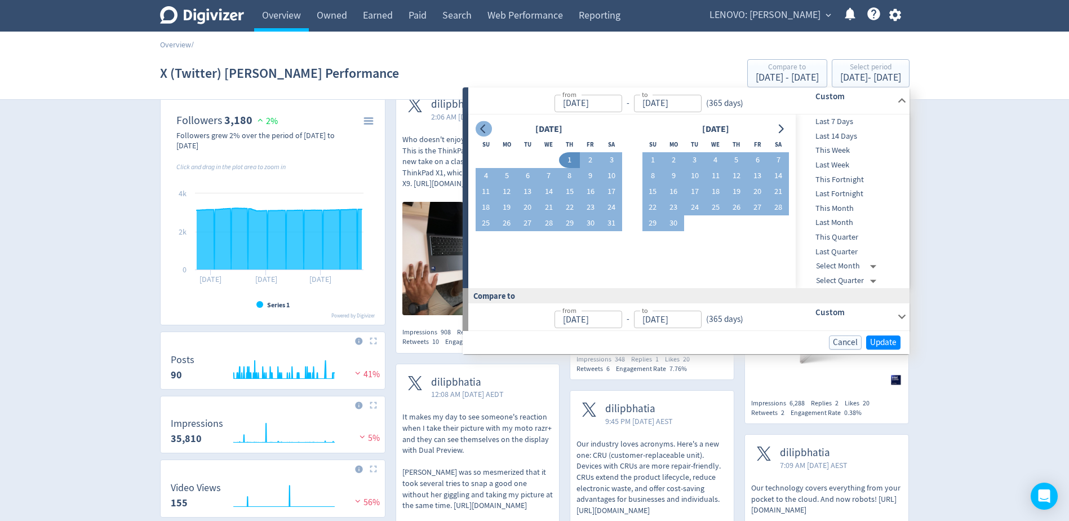
click at [483, 126] on icon "Go to previous month" at bounding box center [482, 129] width 5 height 9
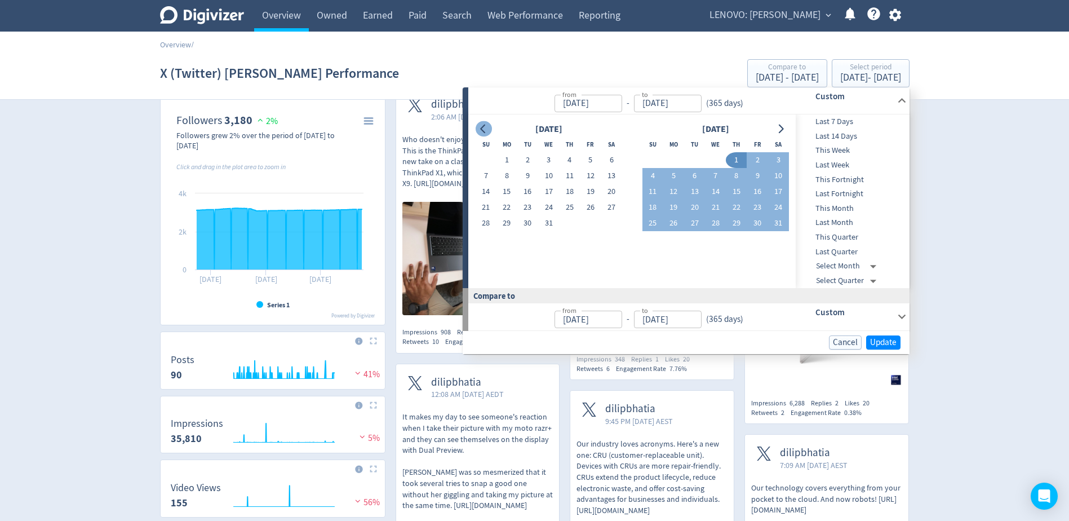
click at [483, 126] on icon "Go to previous month" at bounding box center [482, 129] width 5 height 9
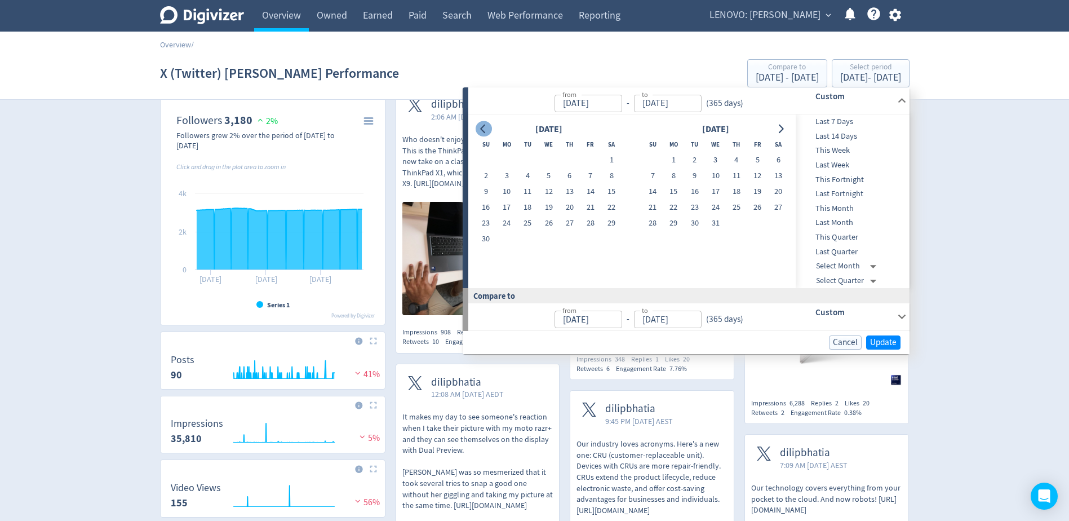
click at [483, 126] on icon "Go to previous month" at bounding box center [482, 129] width 5 height 9
click at [552, 163] on button "1" at bounding box center [548, 160] width 21 height 16
type input "[DATE]"
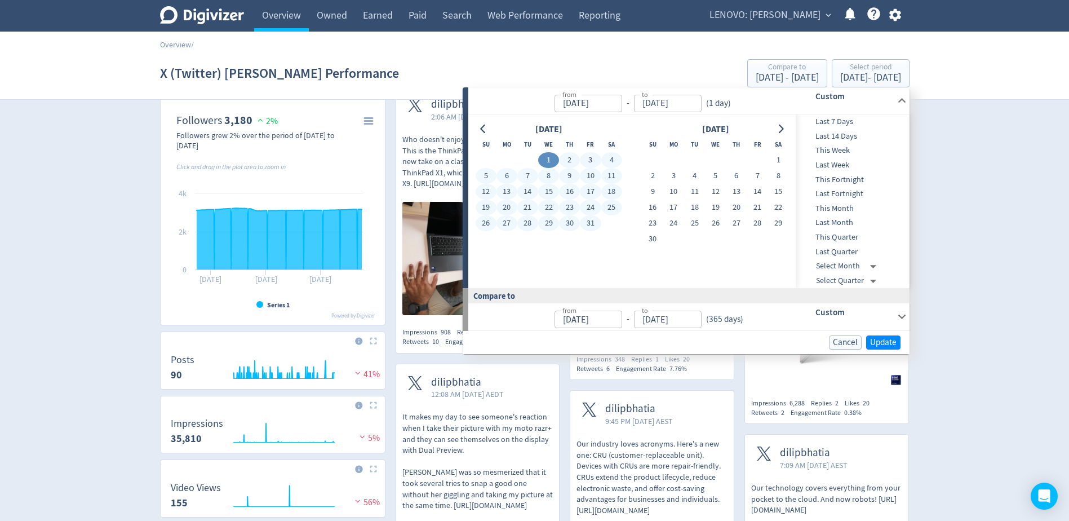
click at [586, 225] on button "31" at bounding box center [590, 223] width 21 height 16
type input "[DATE]"
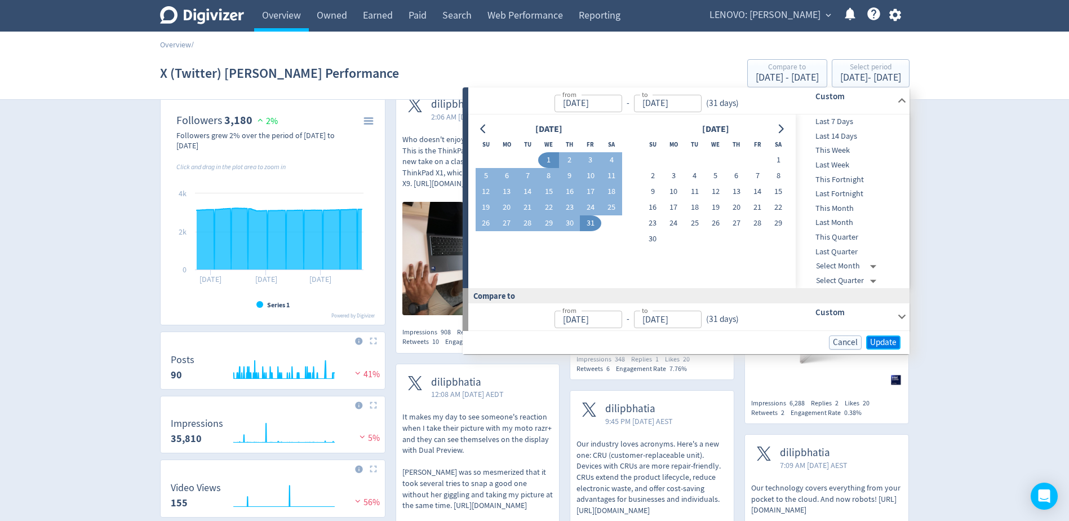
click at [895, 345] on span "Update" at bounding box center [883, 342] width 26 height 8
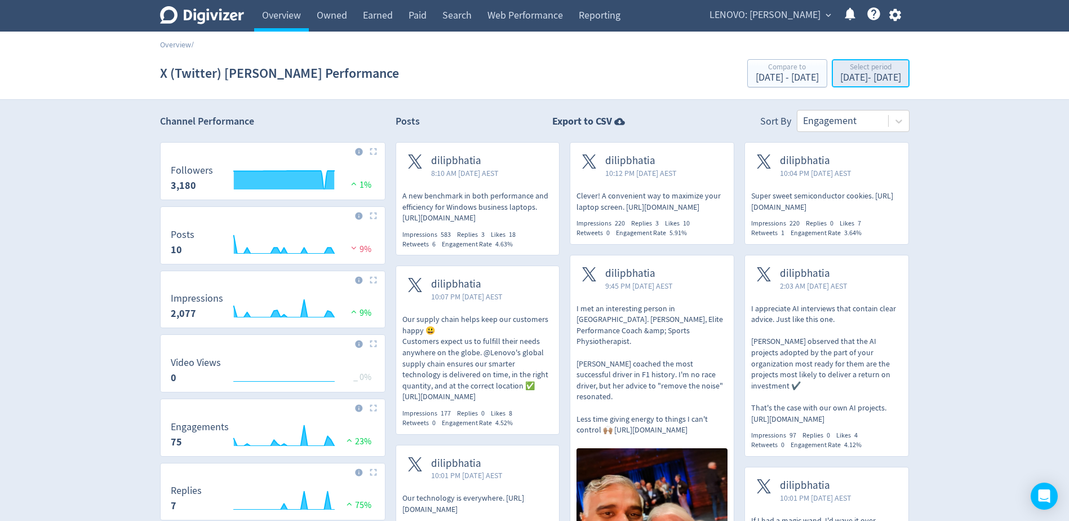
click at [840, 79] on div "[DATE] - [DATE]" at bounding box center [870, 78] width 61 height 10
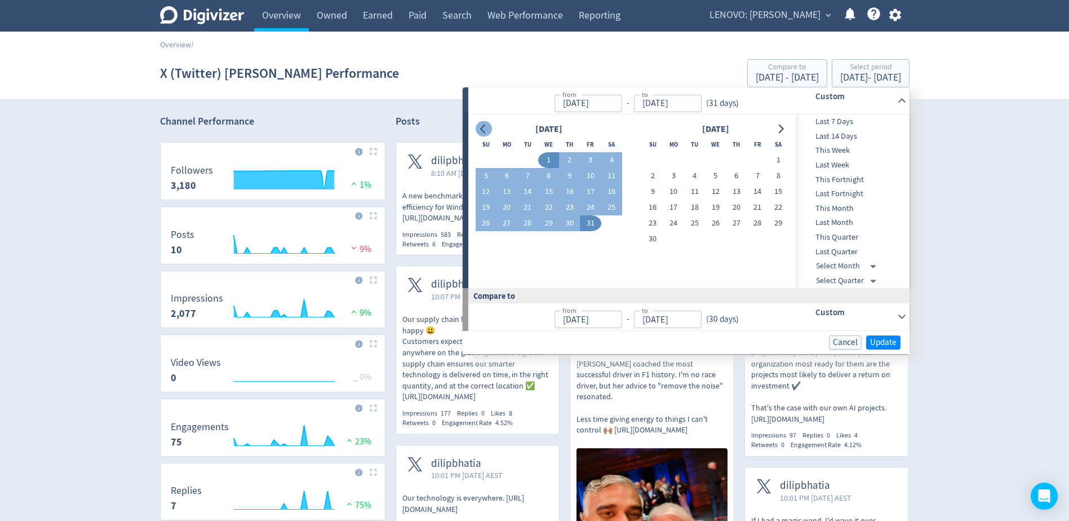
click at [487, 128] on icon "Go to previous month" at bounding box center [483, 129] width 9 height 9
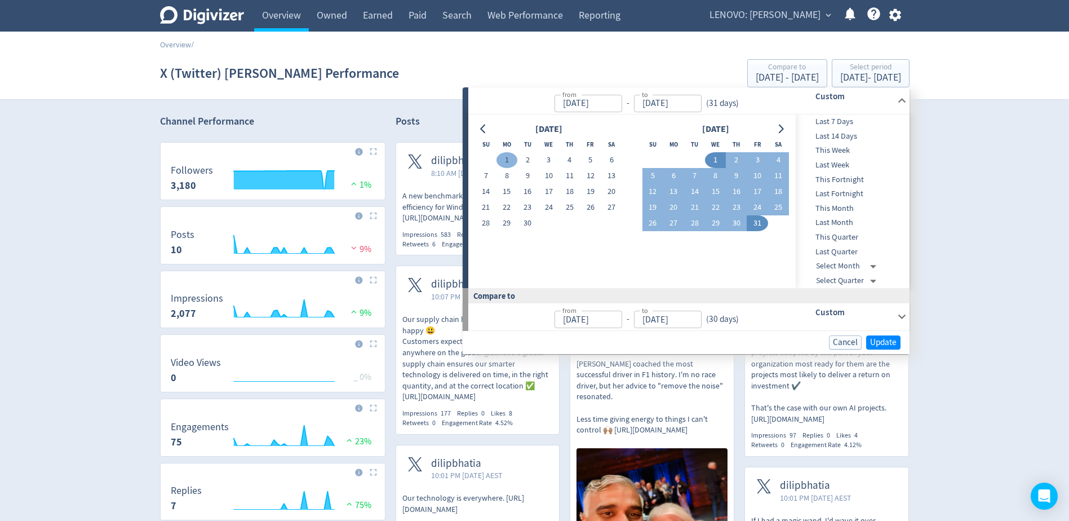
click at [509, 158] on button "1" at bounding box center [506, 160] width 21 height 16
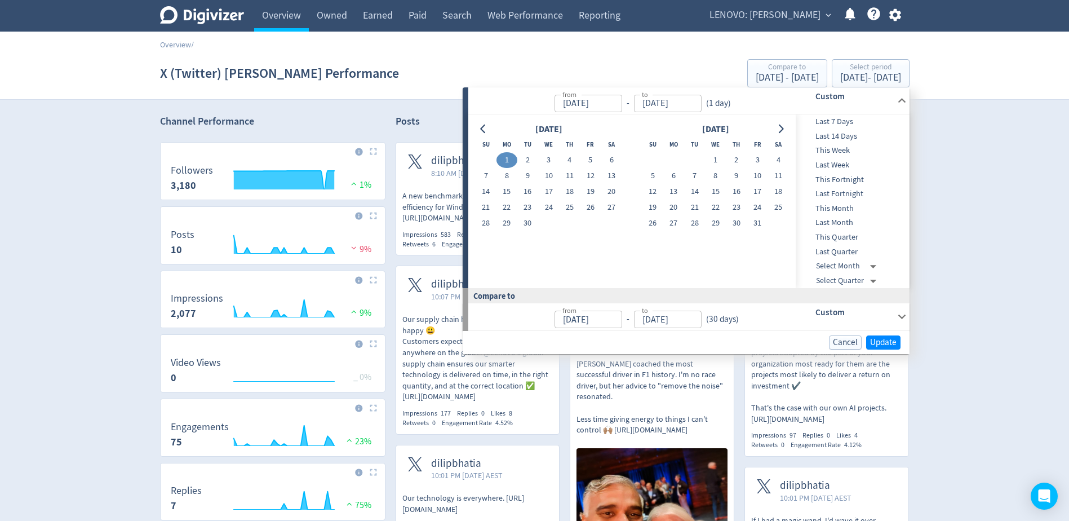
type input "[DATE]"
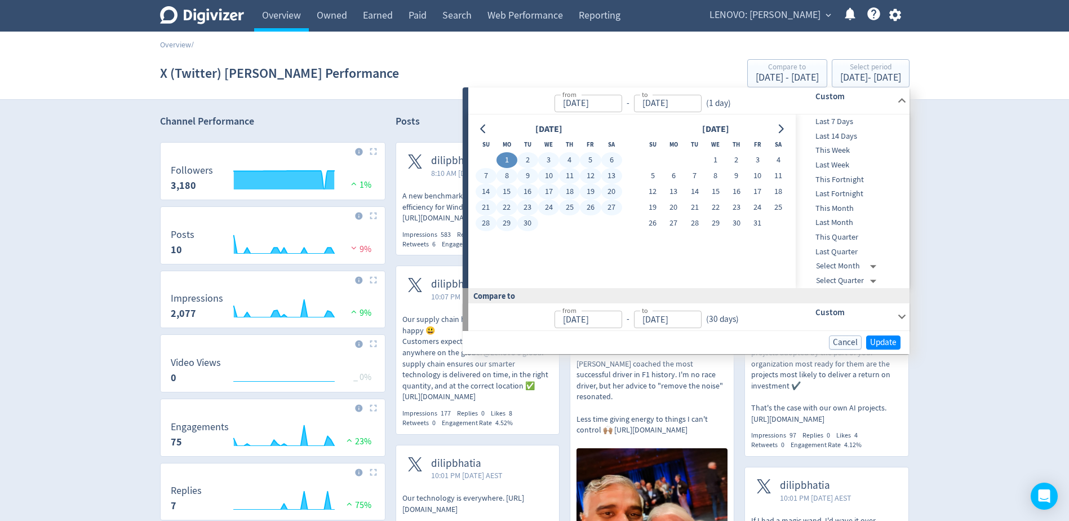
click at [529, 219] on button "30" at bounding box center [527, 223] width 21 height 16
type input "[DATE]"
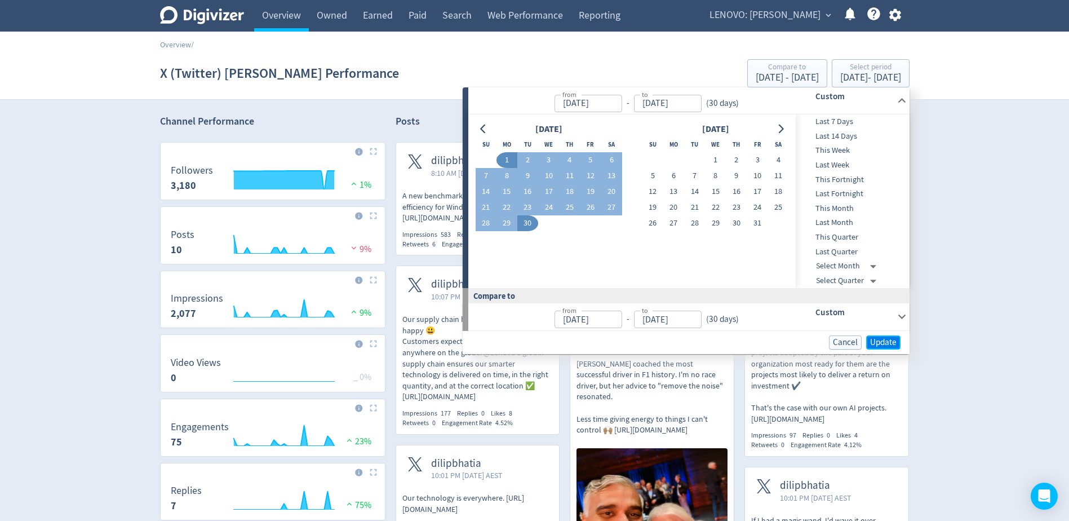
click at [883, 339] on span "Update" at bounding box center [883, 342] width 26 height 8
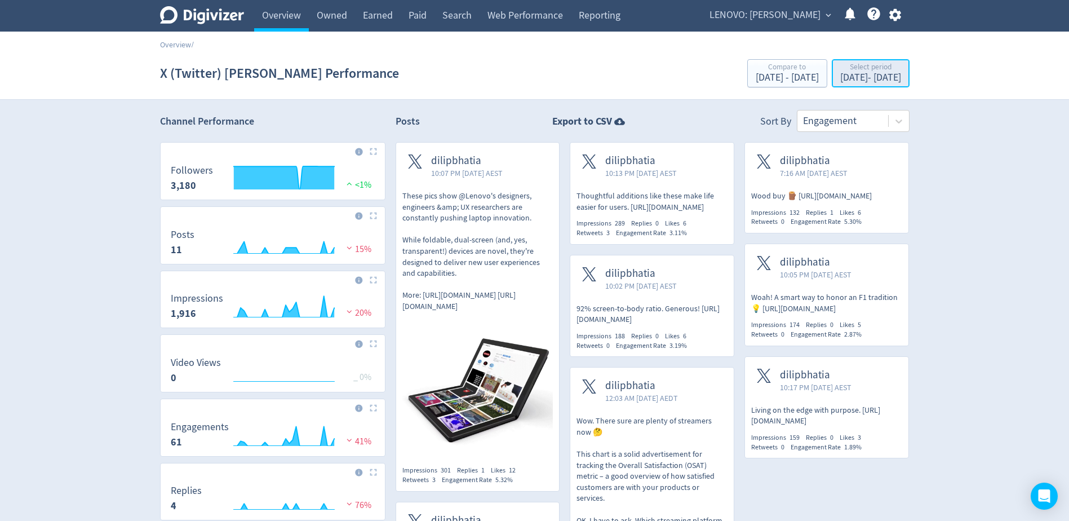
click at [844, 75] on div "[DATE] - [DATE]" at bounding box center [870, 78] width 61 height 10
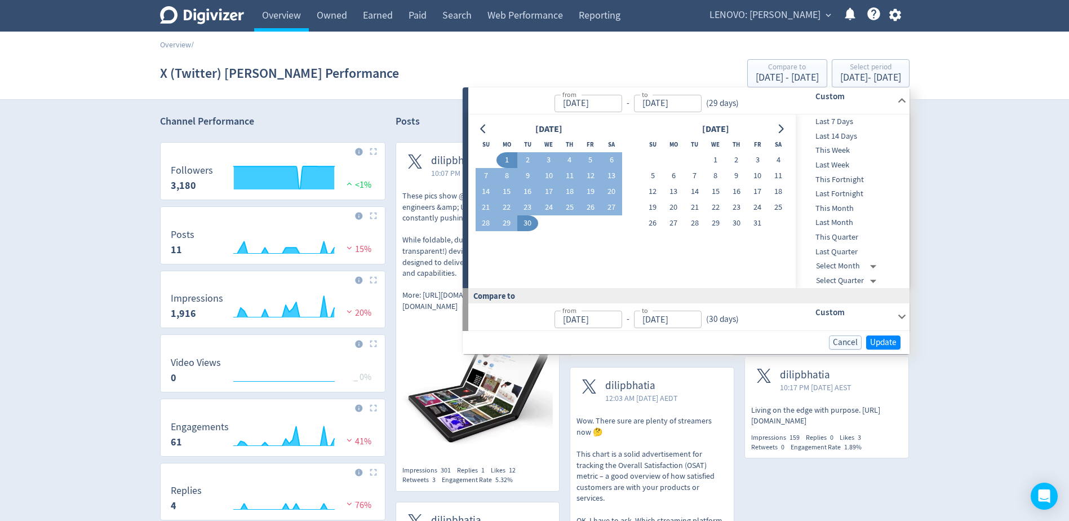
click at [850, 223] on span "Last Month" at bounding box center [851, 222] width 112 height 12
type input "[DATE]"
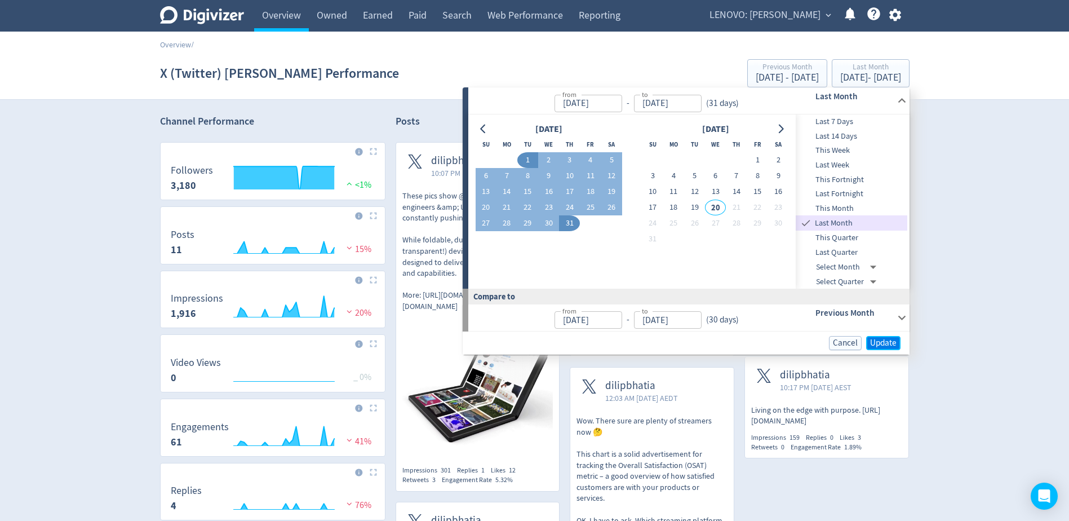
click at [875, 341] on span "Update" at bounding box center [883, 343] width 26 height 8
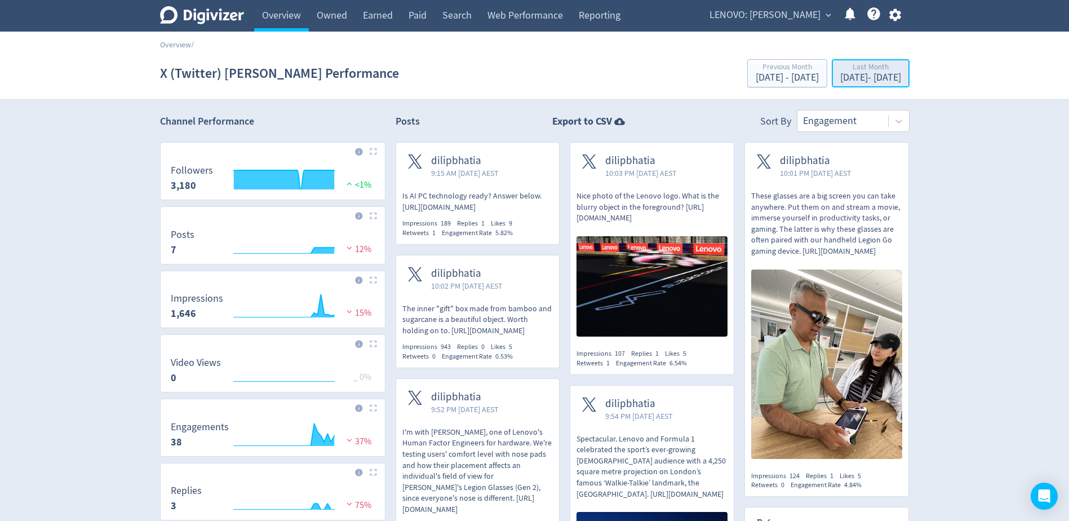
click at [840, 78] on div "[DATE] - [DATE]" at bounding box center [870, 78] width 61 height 10
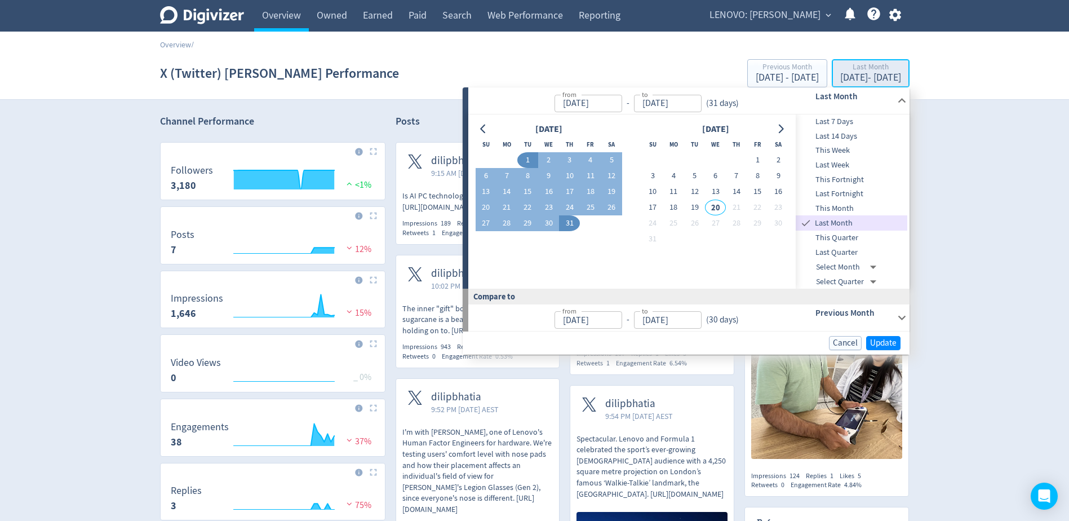
type input "[DATE]"
click at [483, 129] on icon "Go to previous month" at bounding box center [483, 129] width 9 height 9
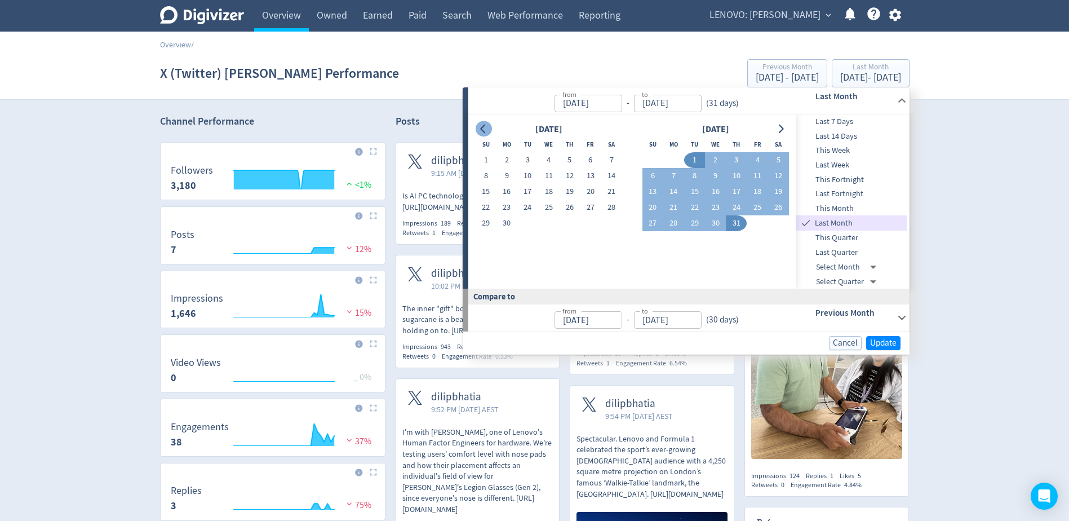
click at [483, 129] on icon "Go to previous month" at bounding box center [483, 129] width 9 height 9
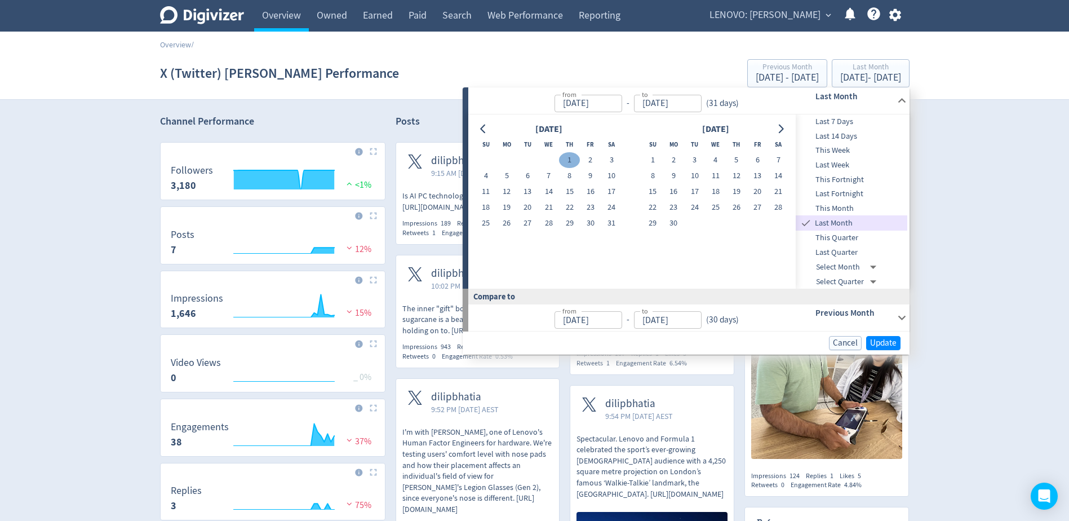
click at [570, 161] on button "1" at bounding box center [569, 160] width 21 height 16
type input "[DATE]"
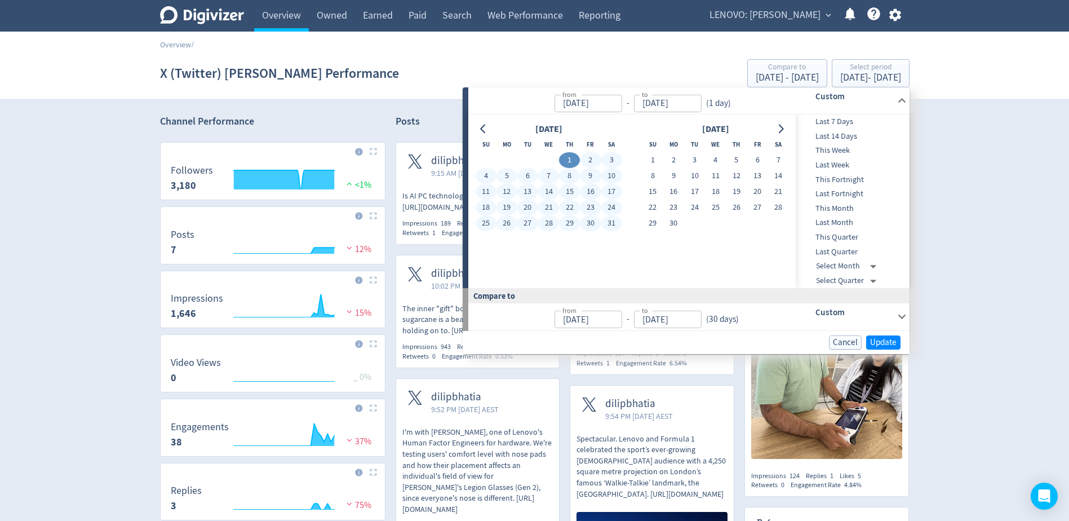
click at [610, 224] on button "31" at bounding box center [611, 223] width 21 height 16
type input "[DATE]"
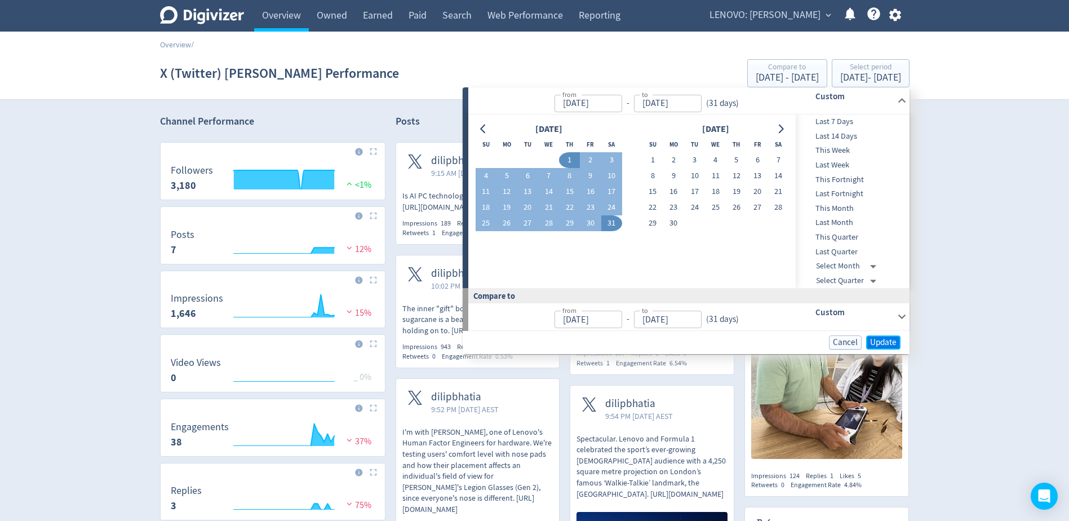
click at [883, 342] on span "Update" at bounding box center [883, 342] width 26 height 8
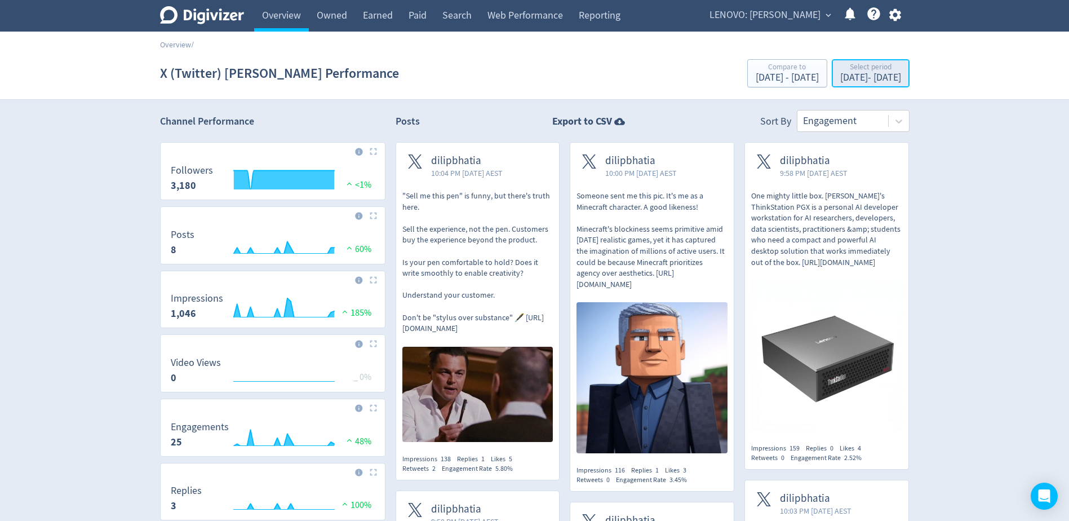
click at [844, 79] on div "[DATE] - [DATE]" at bounding box center [870, 78] width 61 height 10
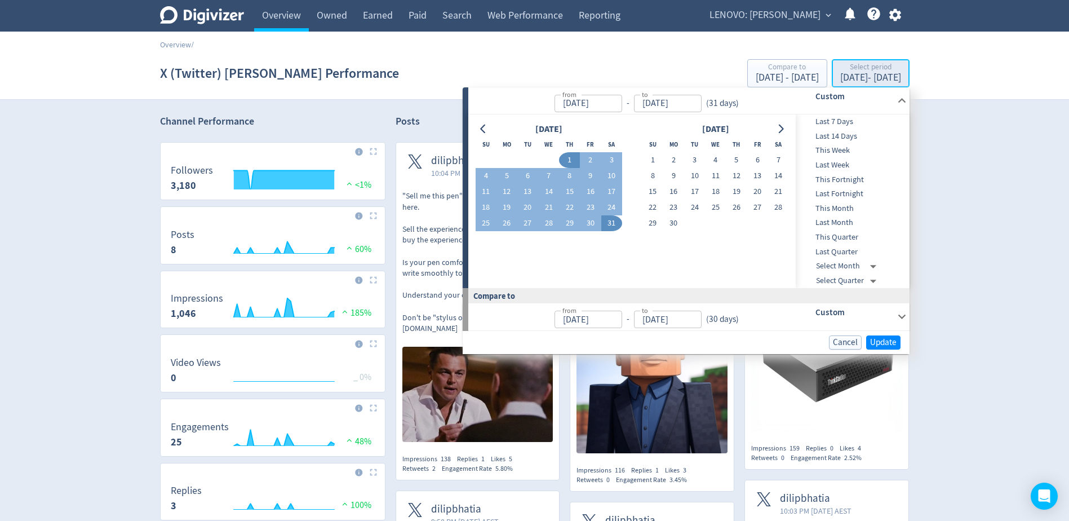
type input "[DATE]"
click at [484, 128] on icon "Go to previous month" at bounding box center [483, 129] width 9 height 9
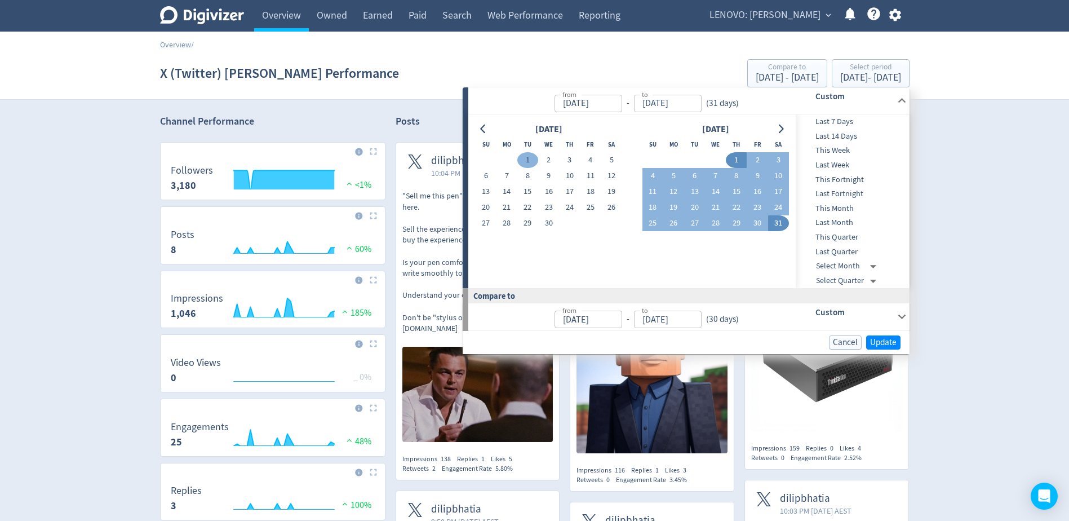
click at [530, 163] on button "1" at bounding box center [527, 160] width 21 height 16
type input "[DATE]"
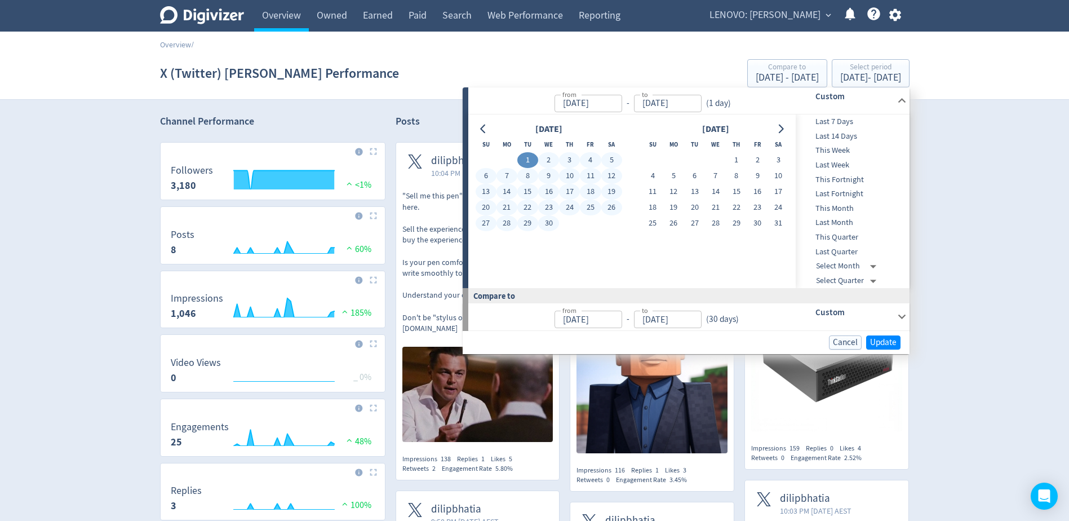
click at [553, 225] on button "30" at bounding box center [548, 223] width 21 height 16
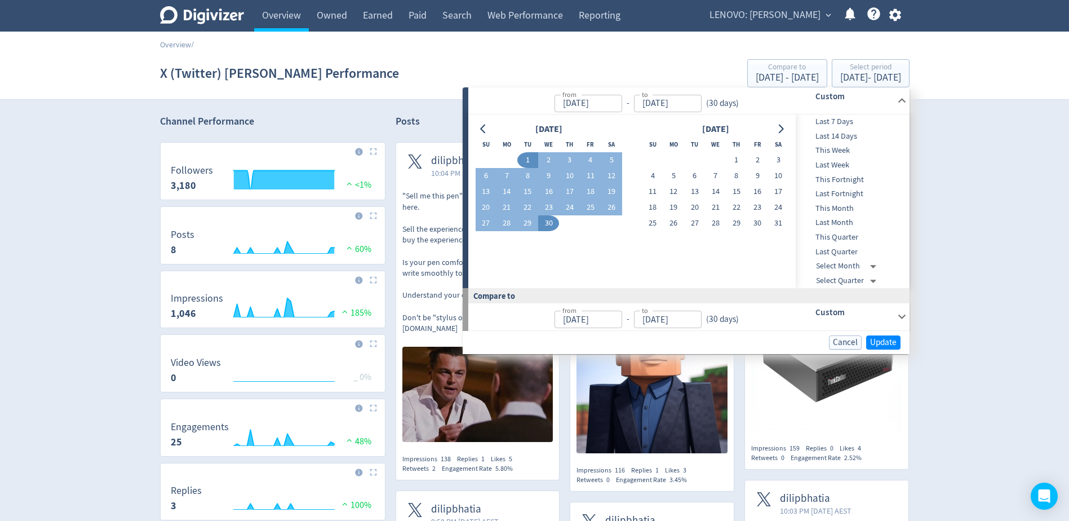
type input "[DATE]"
click at [885, 345] on span "Update" at bounding box center [883, 342] width 26 height 8
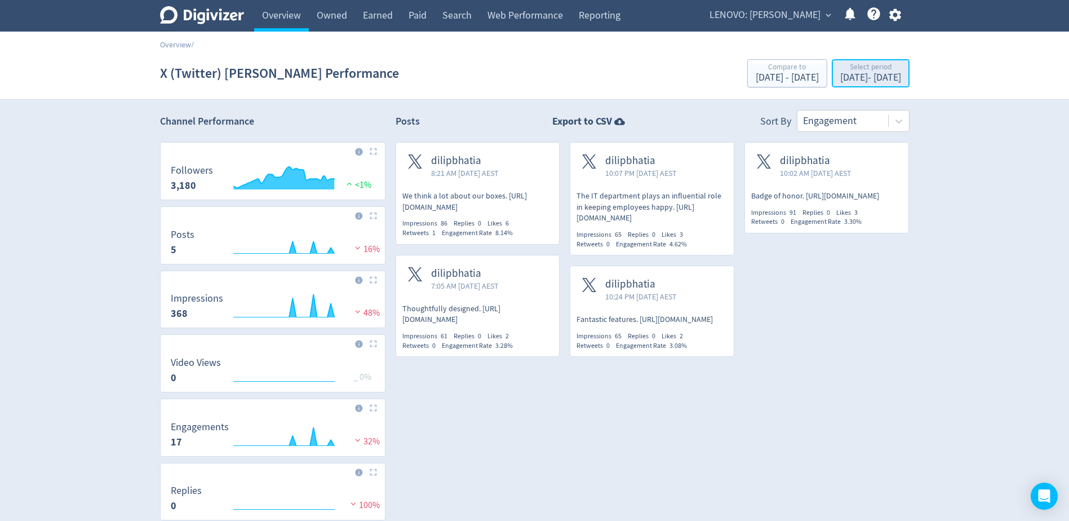
click at [840, 77] on div "[DATE] - [DATE]" at bounding box center [870, 78] width 61 height 10
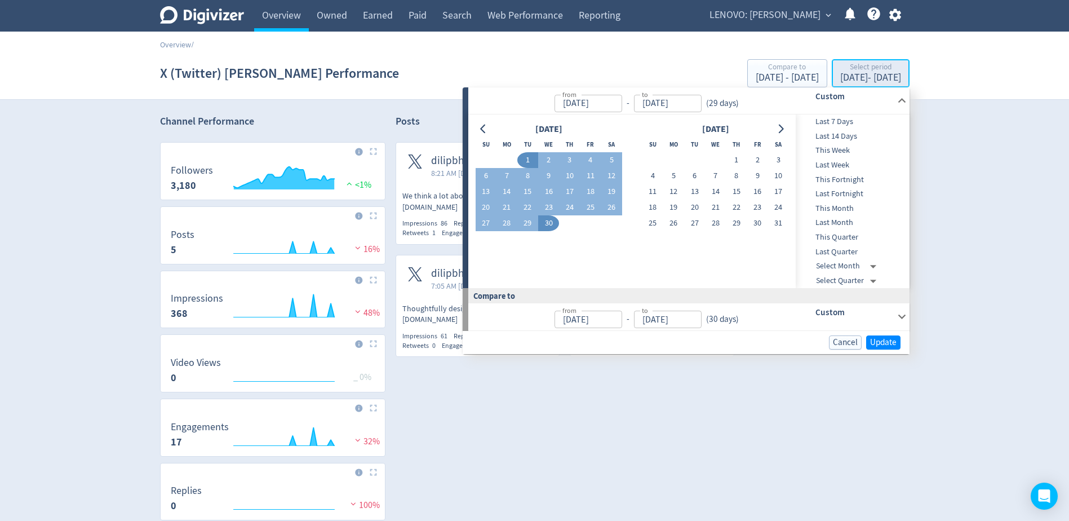
type input "[DATE]"
click at [483, 131] on icon "Go to previous month" at bounding box center [482, 129] width 5 height 9
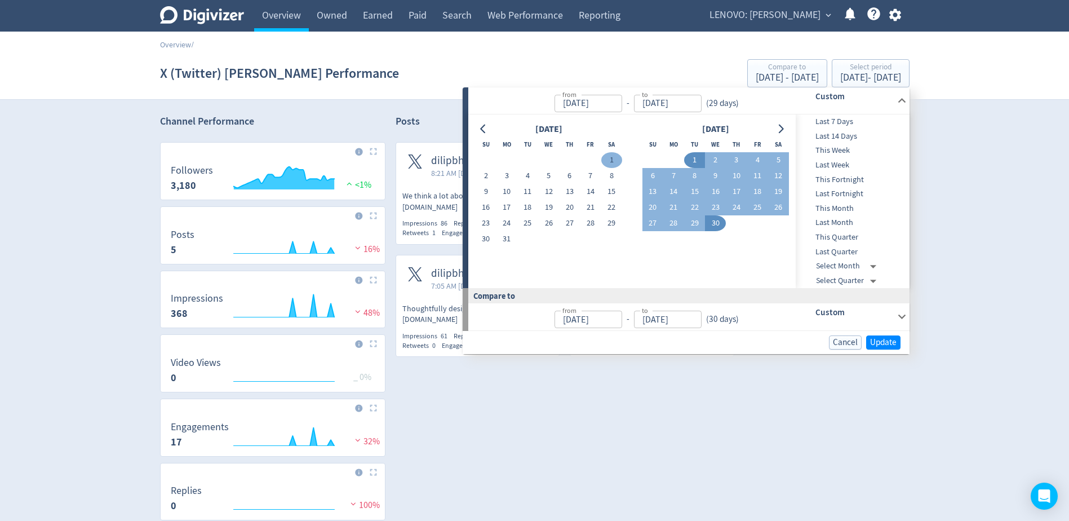
click at [613, 158] on button "1" at bounding box center [611, 160] width 21 height 16
type input "[DATE]"
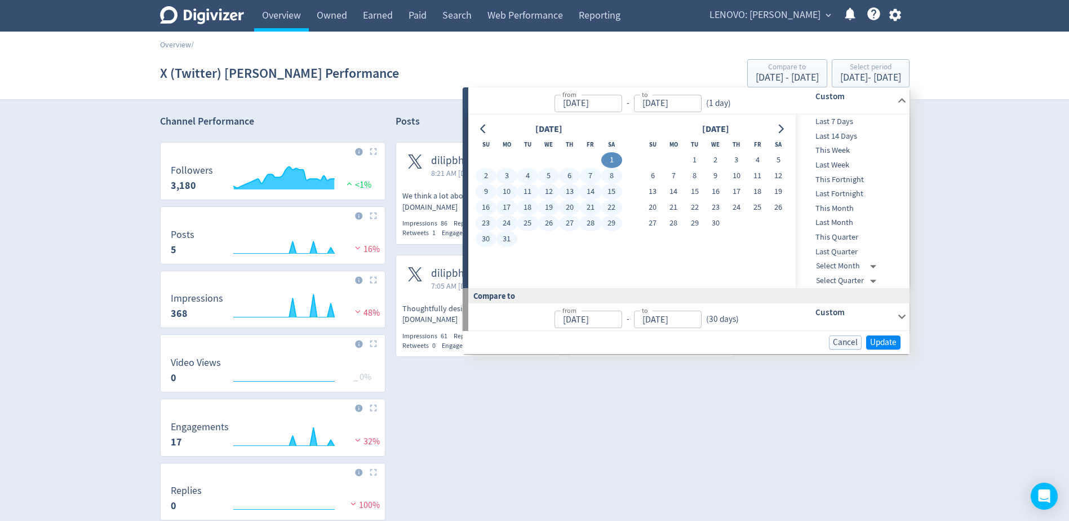
click at [513, 239] on button "31" at bounding box center [506, 239] width 21 height 16
type input "[DATE]"
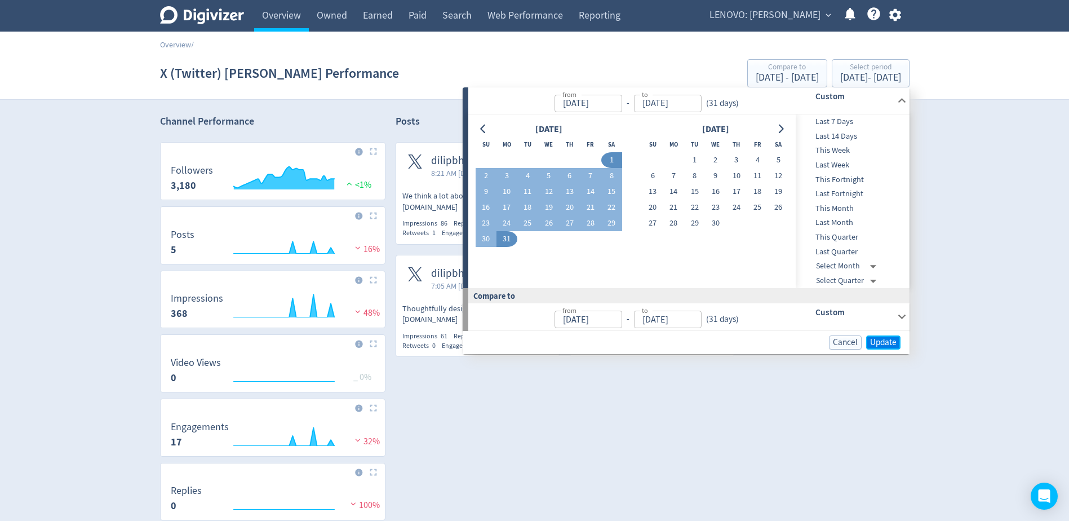
click at [894, 341] on span "Update" at bounding box center [883, 342] width 26 height 8
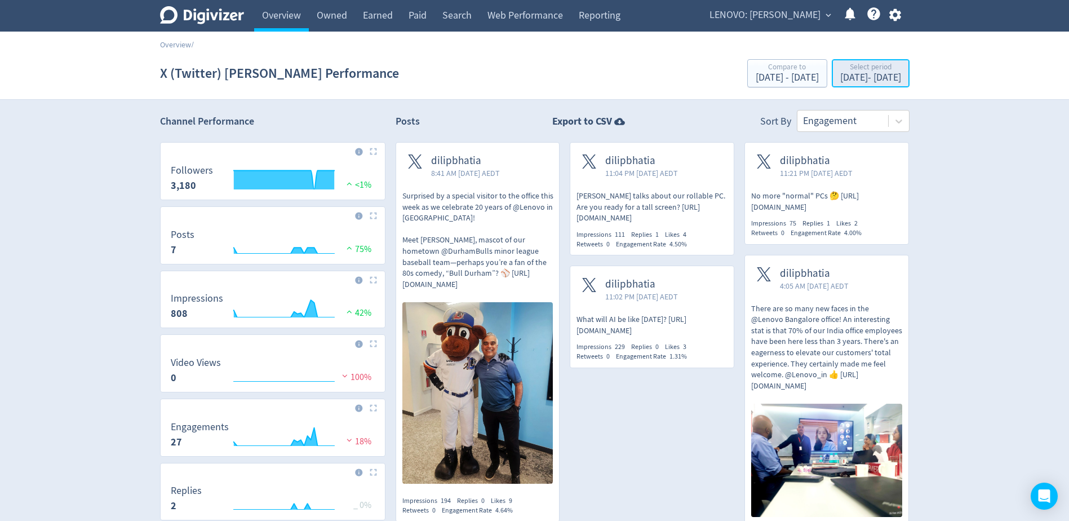
click at [840, 76] on div "[DATE] - [DATE]" at bounding box center [870, 78] width 61 height 10
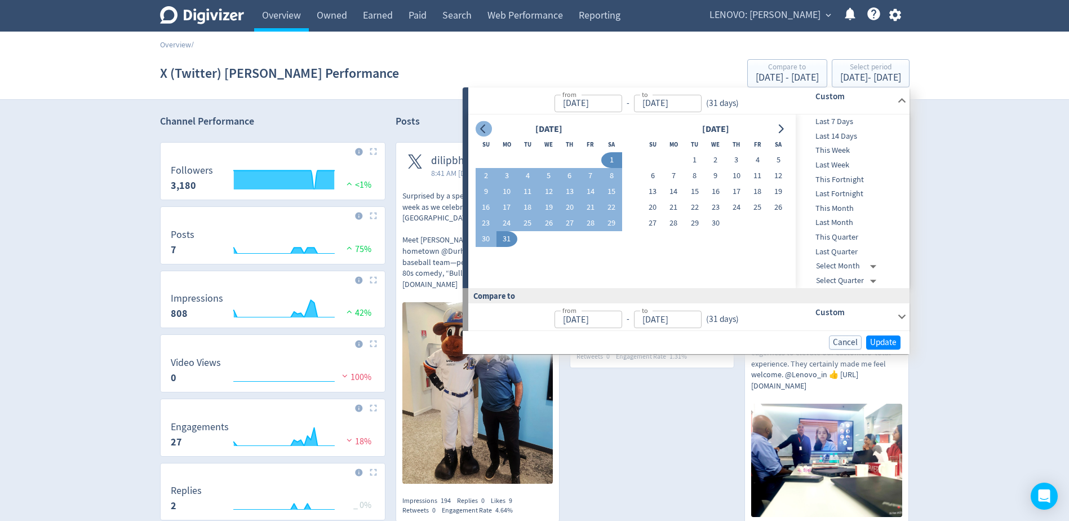
click at [478, 125] on button "Go to previous month" at bounding box center [483, 129] width 16 height 16
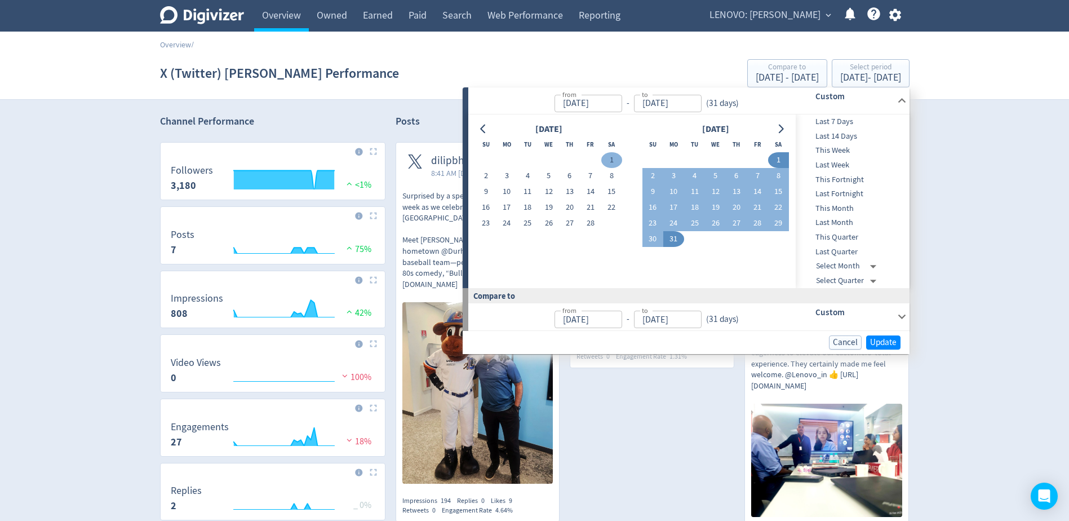
click at [607, 158] on button "1" at bounding box center [611, 160] width 21 height 16
type input "[DATE]"
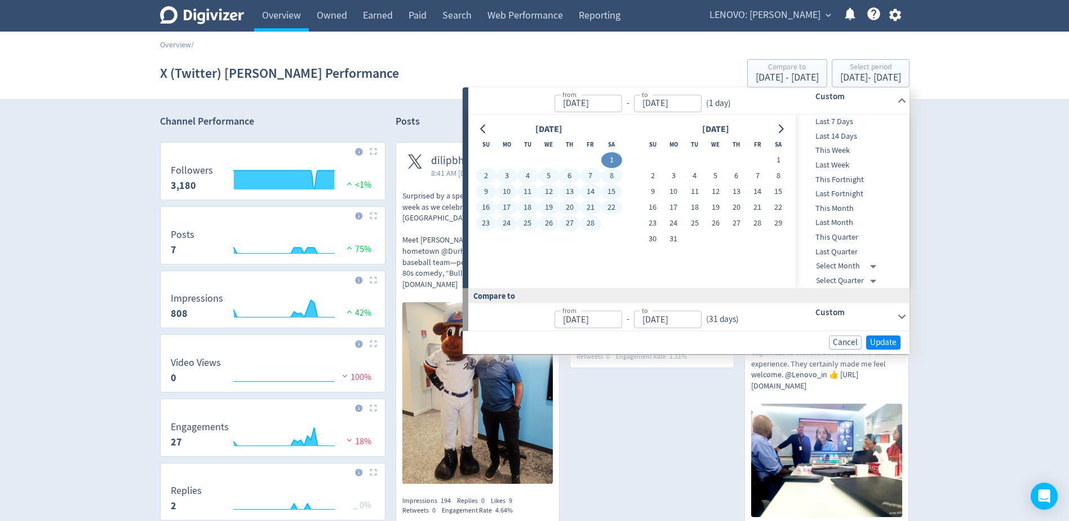
click at [592, 220] on button "28" at bounding box center [590, 223] width 21 height 16
type input "[DATE]"
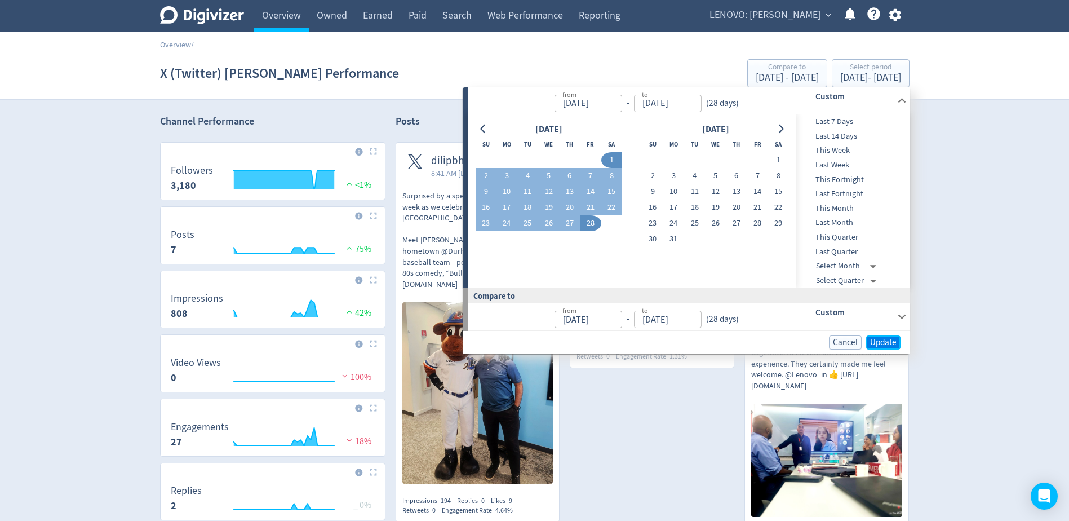
click at [887, 335] on button "Update" at bounding box center [883, 342] width 34 height 14
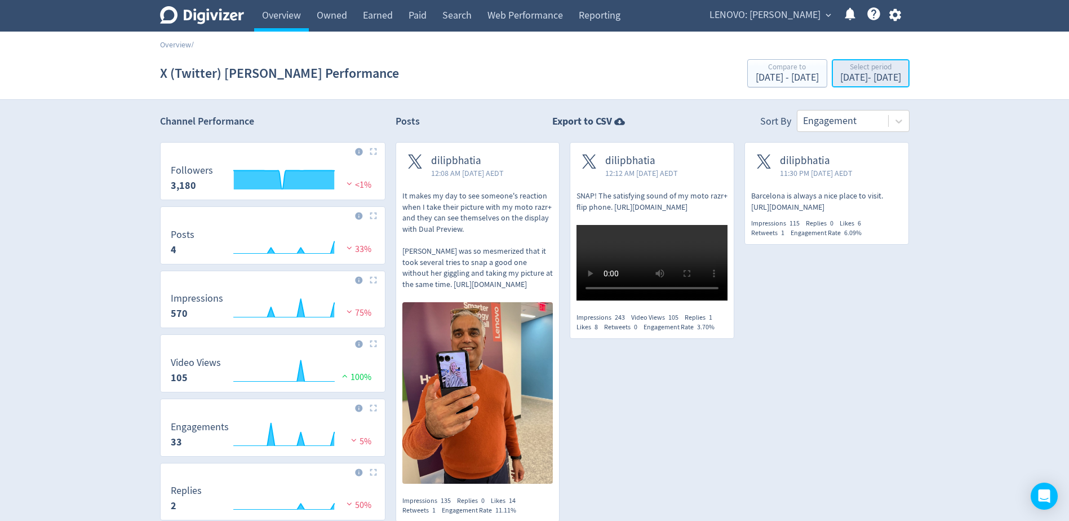
click at [840, 78] on div "[DATE] - [DATE]" at bounding box center [870, 78] width 61 height 10
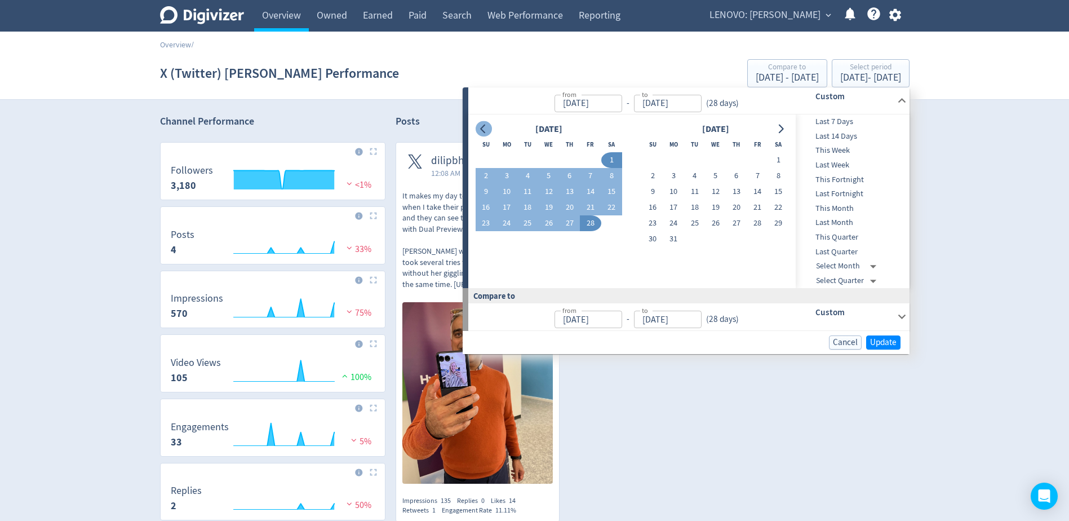
click at [479, 129] on icon "Go to previous month" at bounding box center [483, 129] width 9 height 9
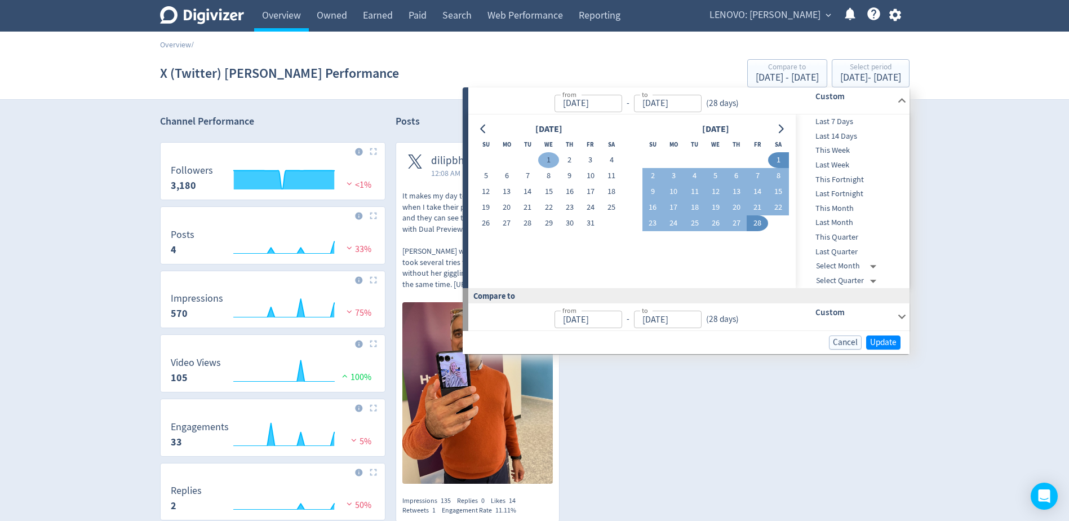
click at [546, 160] on button "1" at bounding box center [548, 160] width 21 height 16
type input "[DATE]"
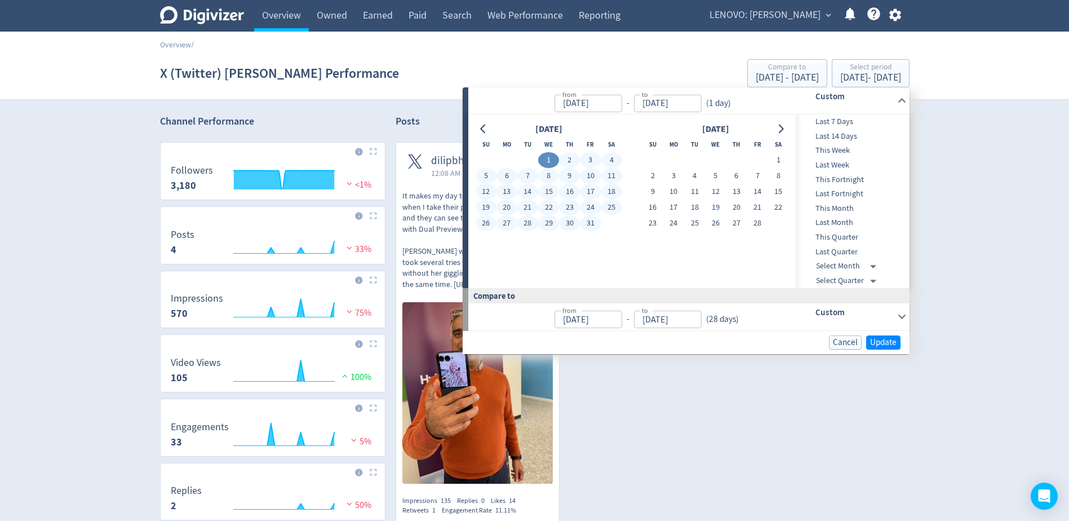
click at [590, 222] on button "31" at bounding box center [590, 223] width 21 height 16
type input "[DATE]"
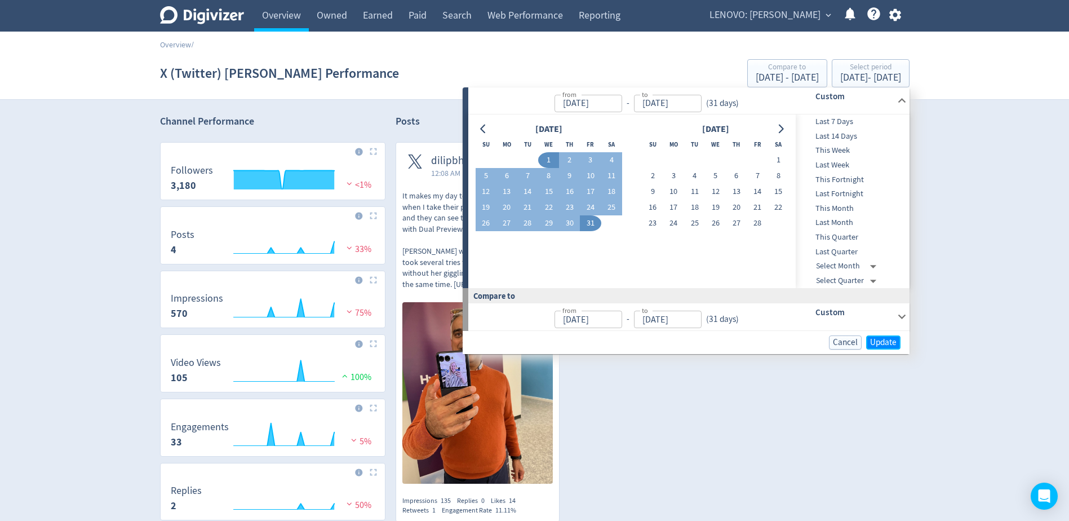
click at [880, 339] on span "Update" at bounding box center [883, 342] width 26 height 8
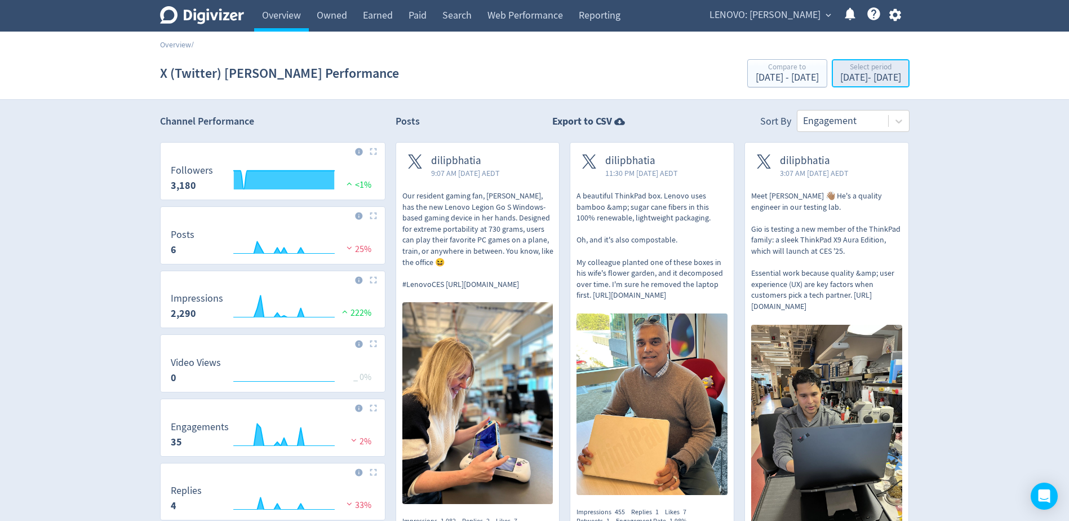
click at [840, 71] on div "Select period" at bounding box center [870, 68] width 61 height 10
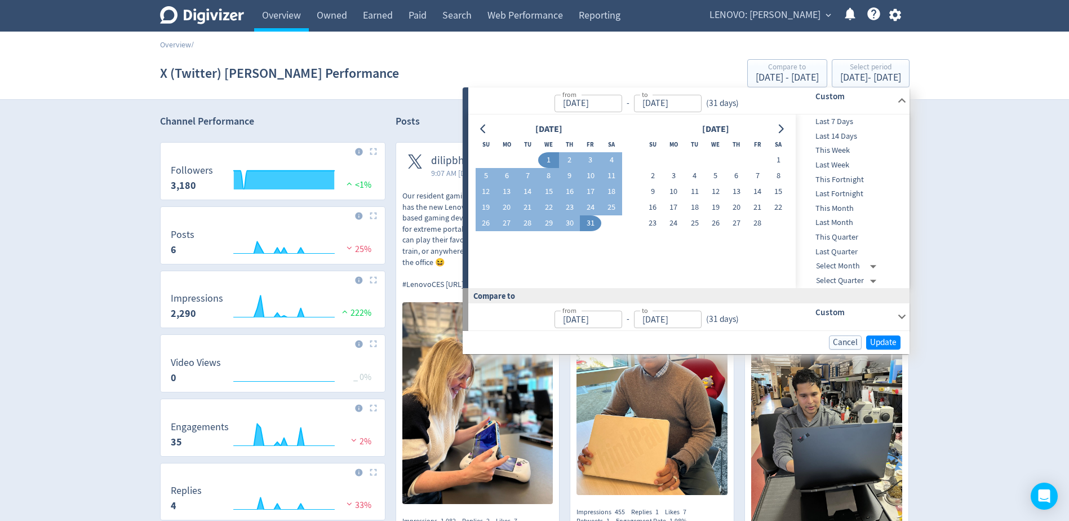
click at [491, 132] on div at bounding box center [483, 129] width 16 height 16
click at [487, 129] on icon "Go to previous month" at bounding box center [483, 129] width 9 height 9
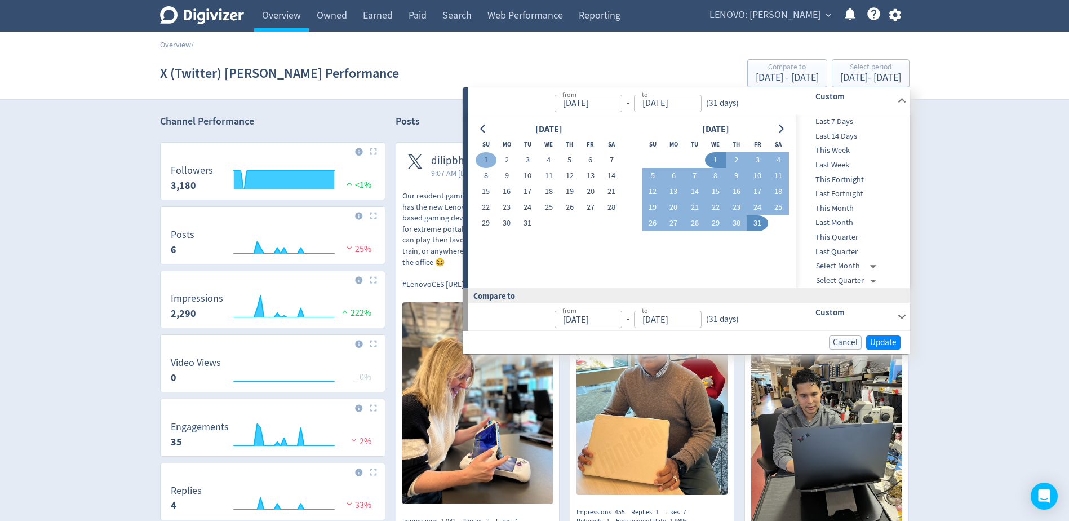
click at [487, 158] on button "1" at bounding box center [485, 160] width 21 height 16
type input "[DATE]"
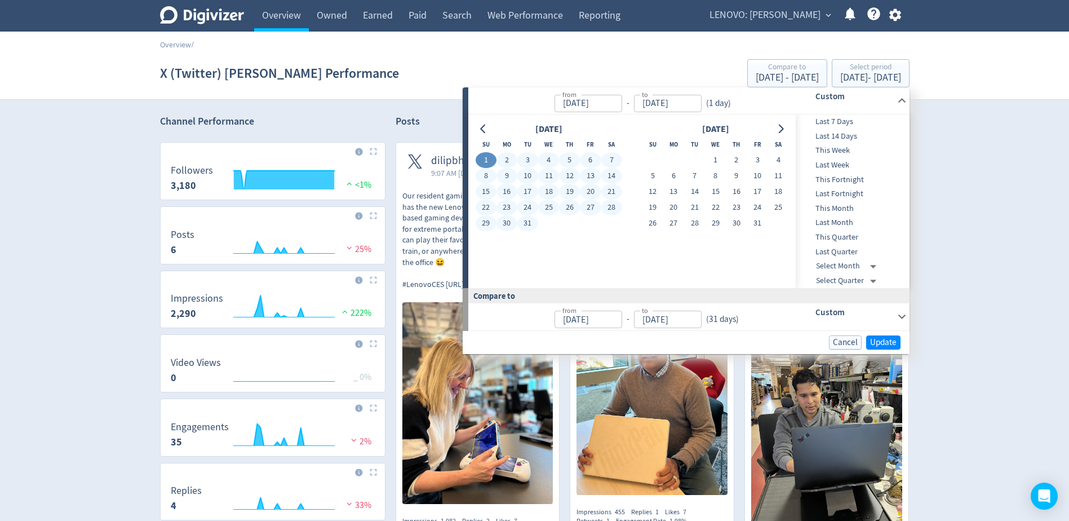
click at [530, 224] on button "31" at bounding box center [527, 223] width 21 height 16
type input "[DATE]"
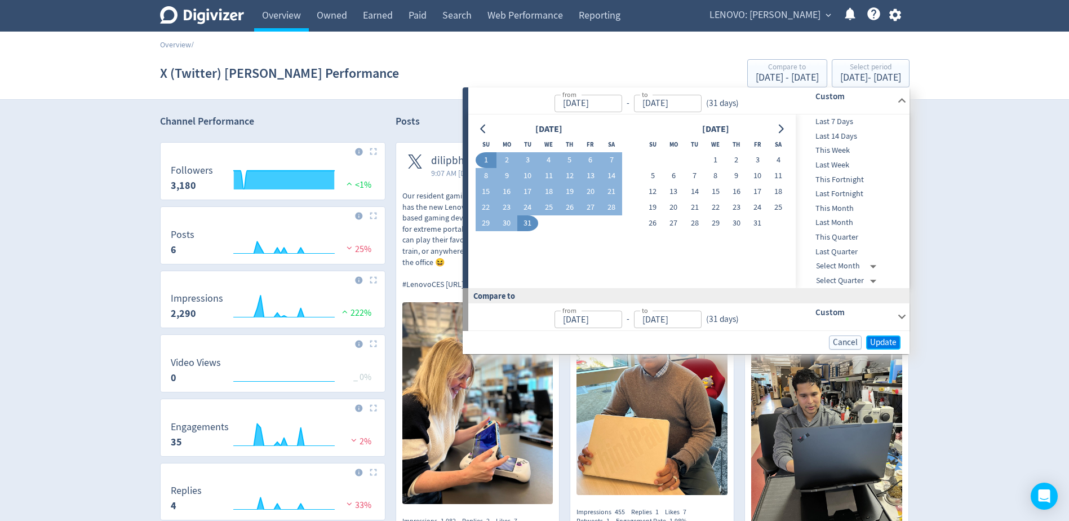
click at [885, 344] on span "Update" at bounding box center [883, 342] width 26 height 8
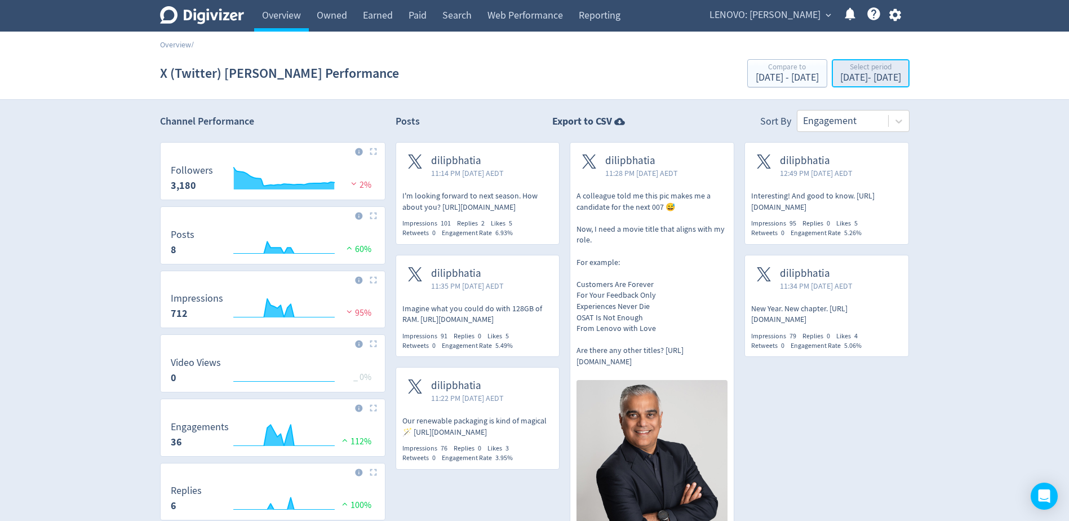
click at [840, 74] on div "[DATE] - [DATE]" at bounding box center [870, 78] width 61 height 10
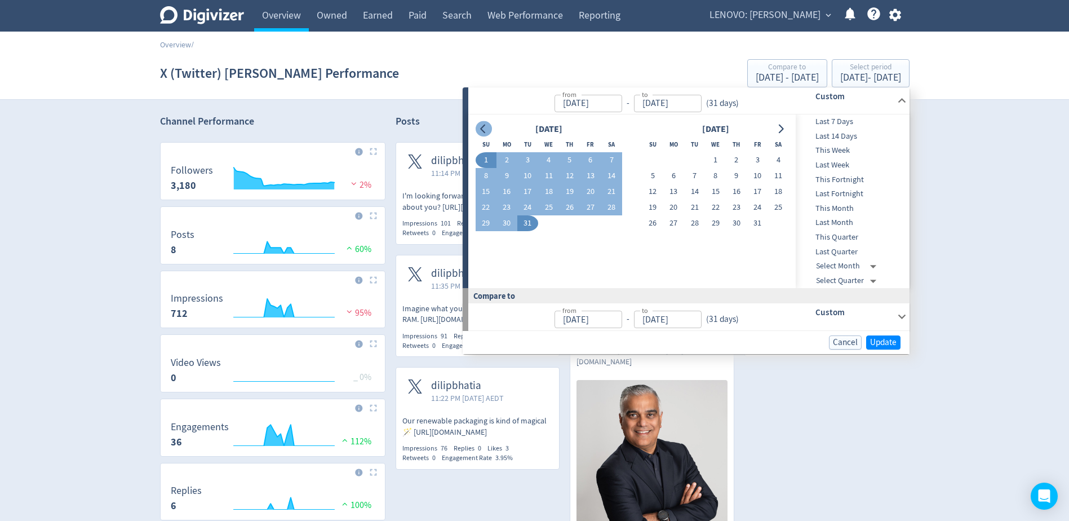
click at [479, 132] on icon "Go to previous month" at bounding box center [483, 129] width 9 height 9
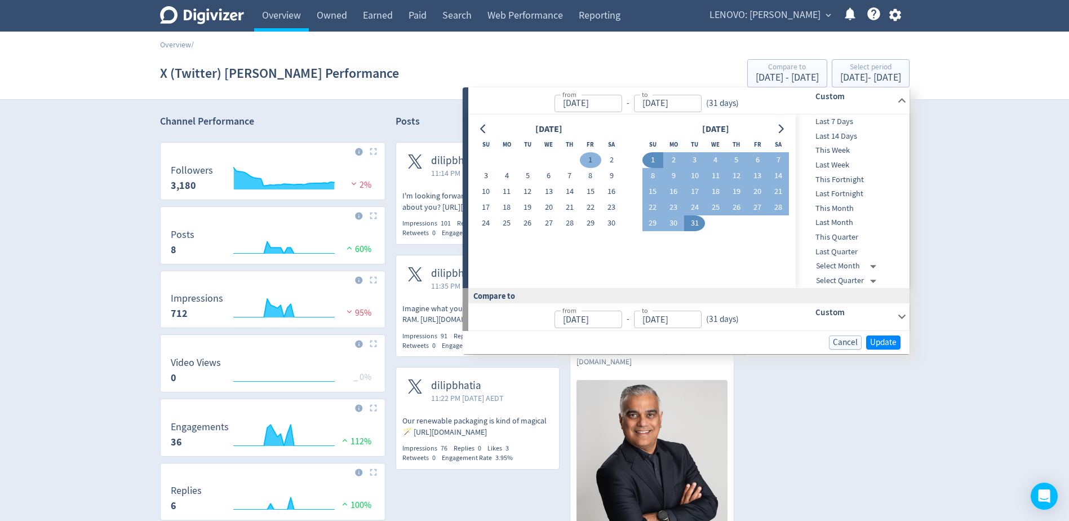
click at [590, 159] on button "1" at bounding box center [590, 160] width 21 height 16
type input "[DATE]"
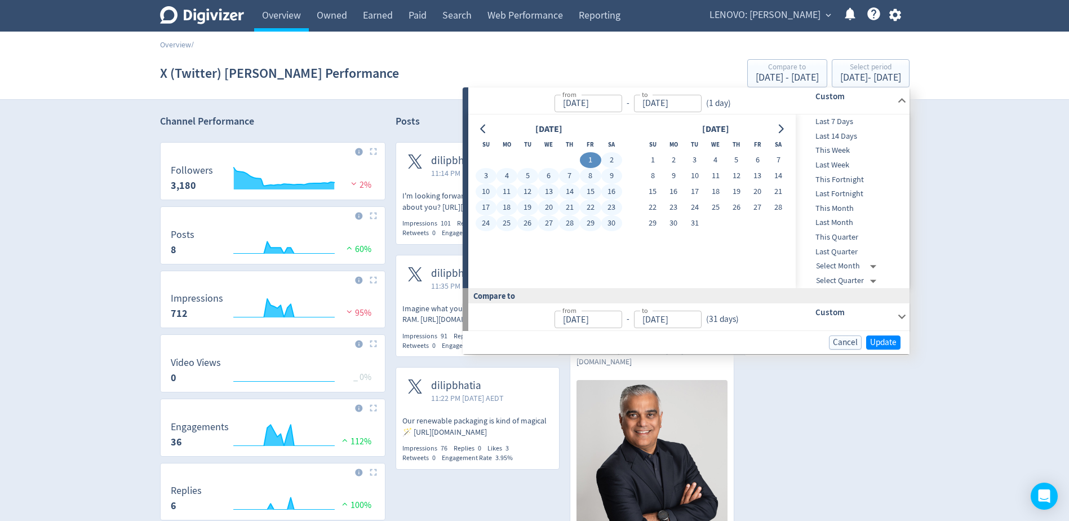
click at [614, 224] on button "30" at bounding box center [611, 223] width 21 height 16
type input "[DATE]"
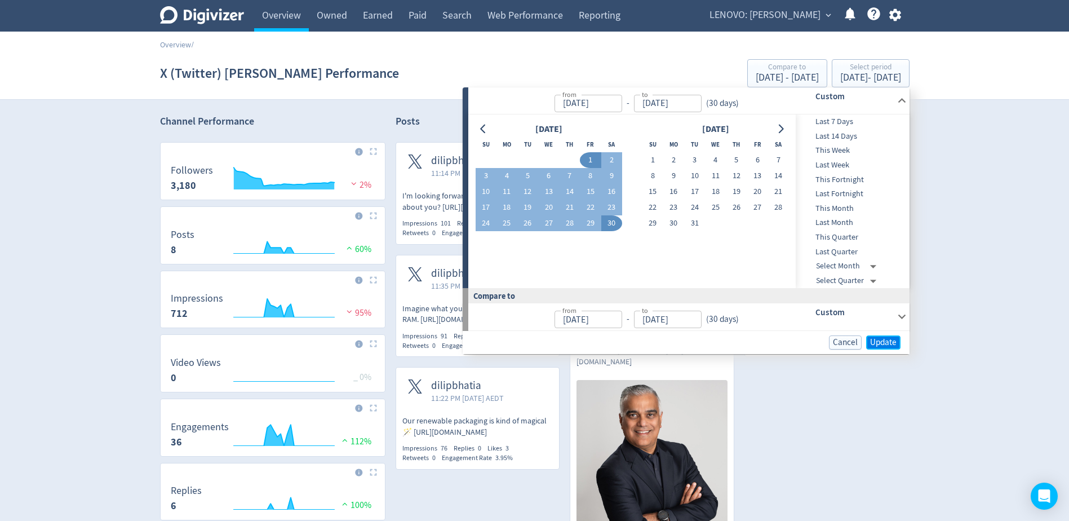
click at [881, 341] on span "Update" at bounding box center [883, 342] width 26 height 8
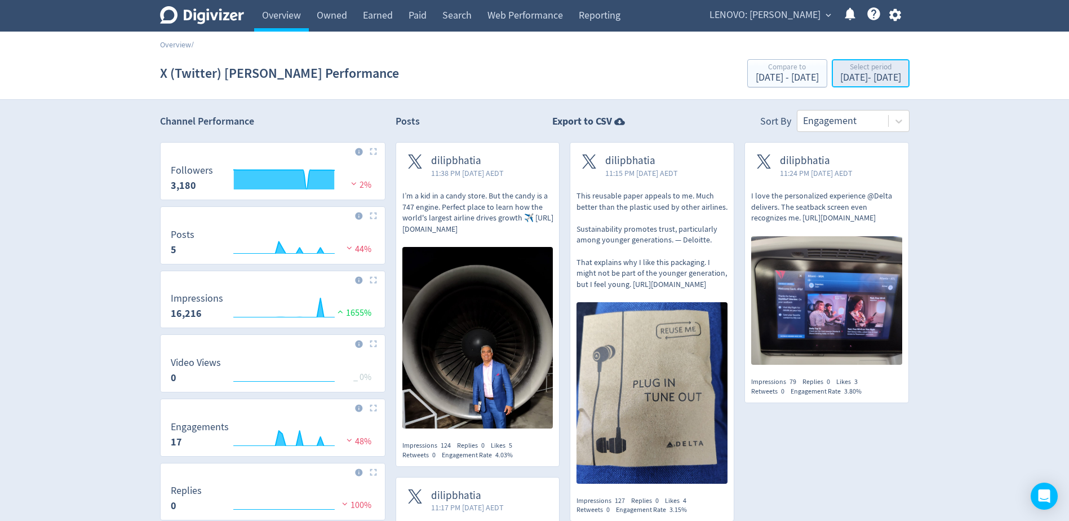
click at [846, 72] on div "Select period" at bounding box center [870, 68] width 61 height 10
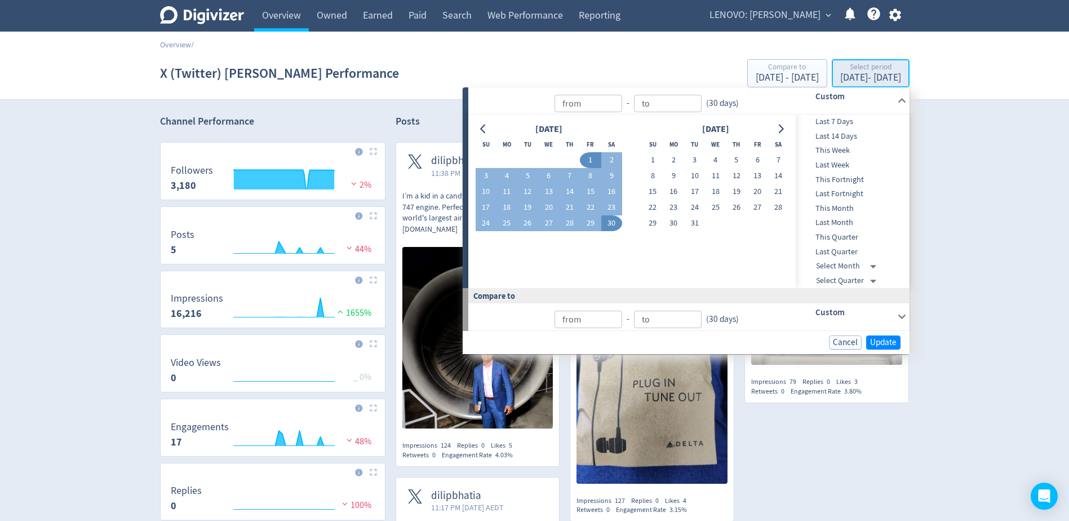
type input "[DATE]"
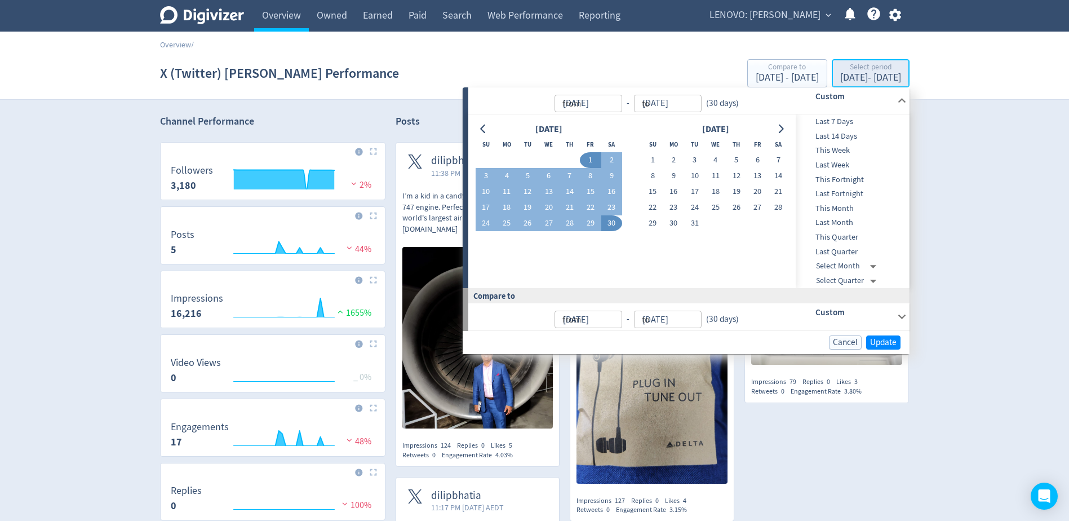
type input "[DATE]"
click at [482, 127] on icon "Go to previous month" at bounding box center [482, 129] width 5 height 9
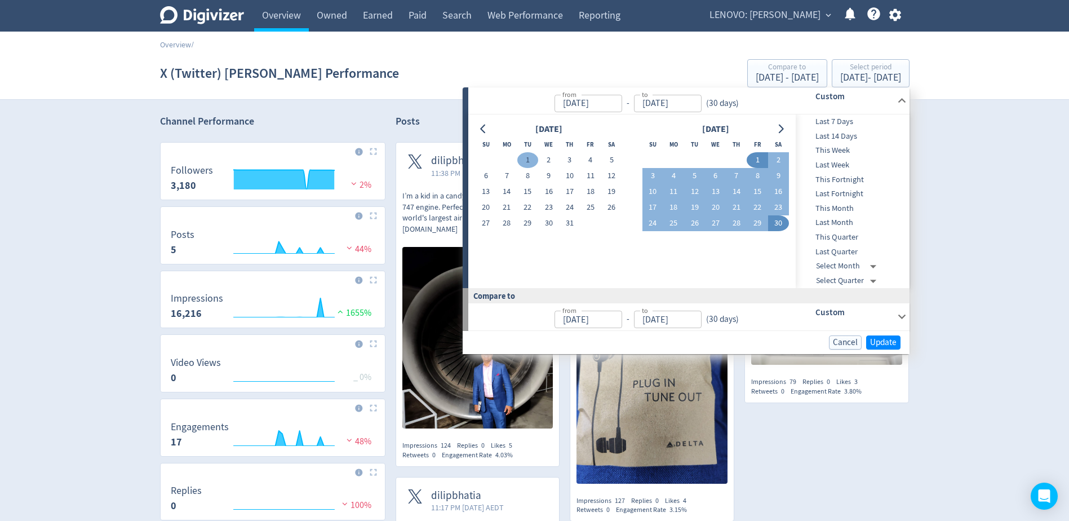
click at [528, 160] on button "1" at bounding box center [527, 160] width 21 height 16
type input "[DATE]"
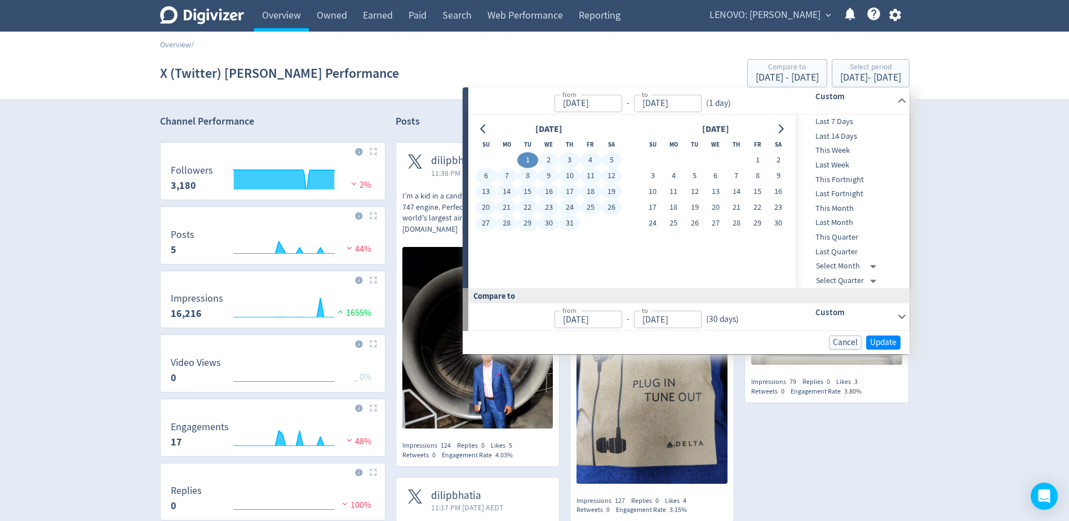
click at [573, 225] on button "31" at bounding box center [569, 223] width 21 height 16
type input "[DATE]"
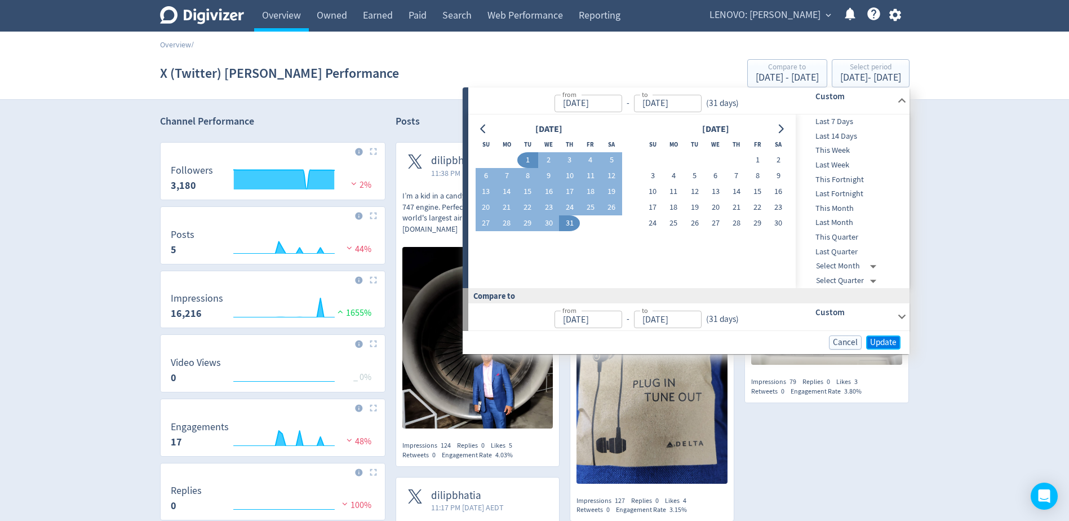
click at [884, 338] on span "Update" at bounding box center [883, 342] width 26 height 8
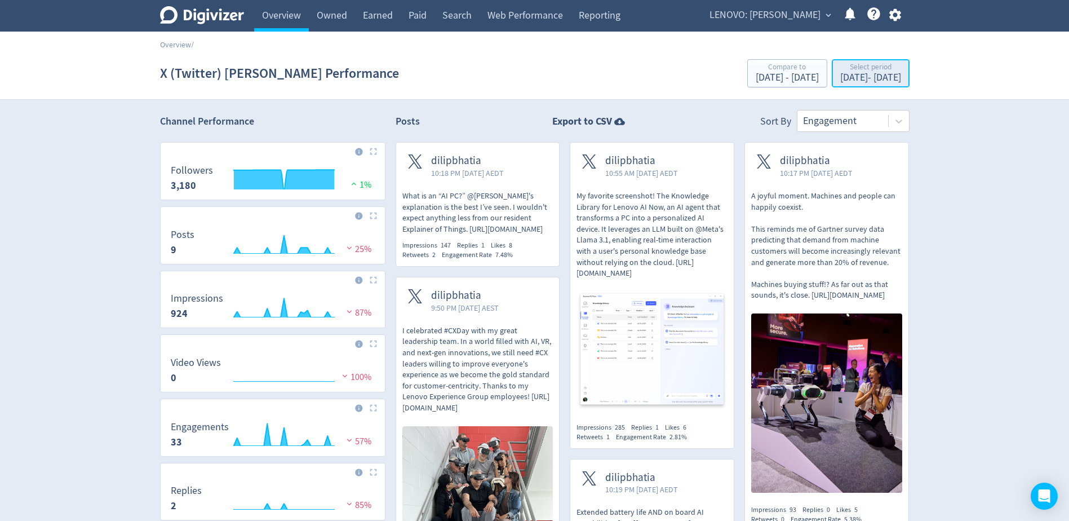
click at [848, 77] on div "[DATE] - [DATE]" at bounding box center [870, 78] width 61 height 10
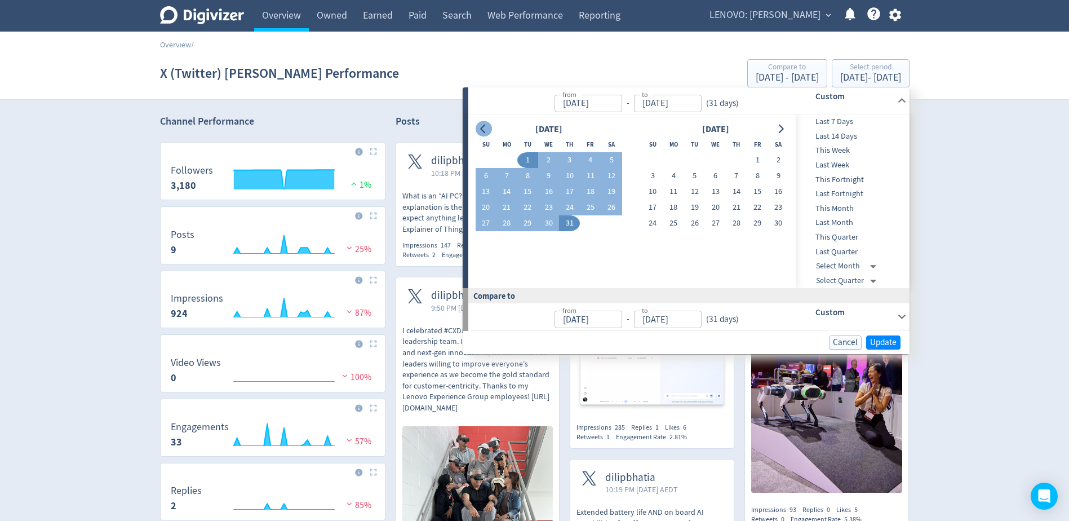
click at [486, 130] on icon "Go to previous month" at bounding box center [483, 129] width 9 height 9
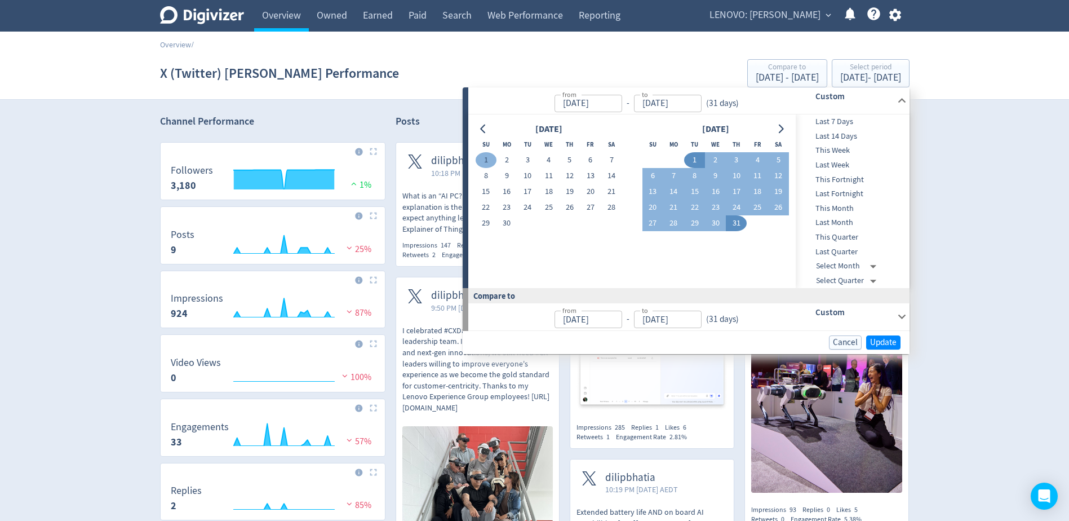
click at [491, 162] on button "1" at bounding box center [485, 160] width 21 height 16
type input "[DATE]"
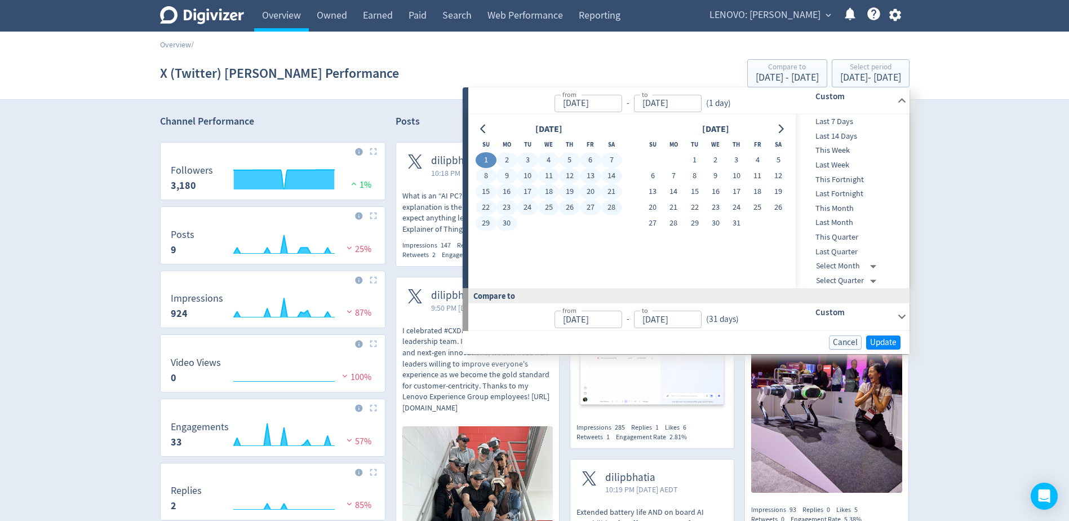
click at [513, 221] on button "30" at bounding box center [506, 223] width 21 height 16
type input "[DATE]"
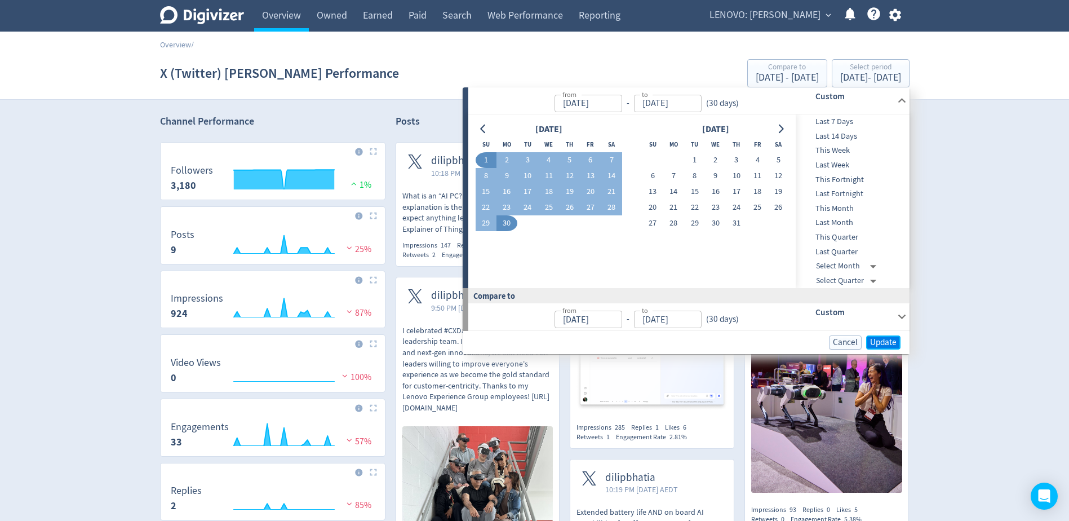
click at [869, 343] on button "Update" at bounding box center [883, 342] width 34 height 14
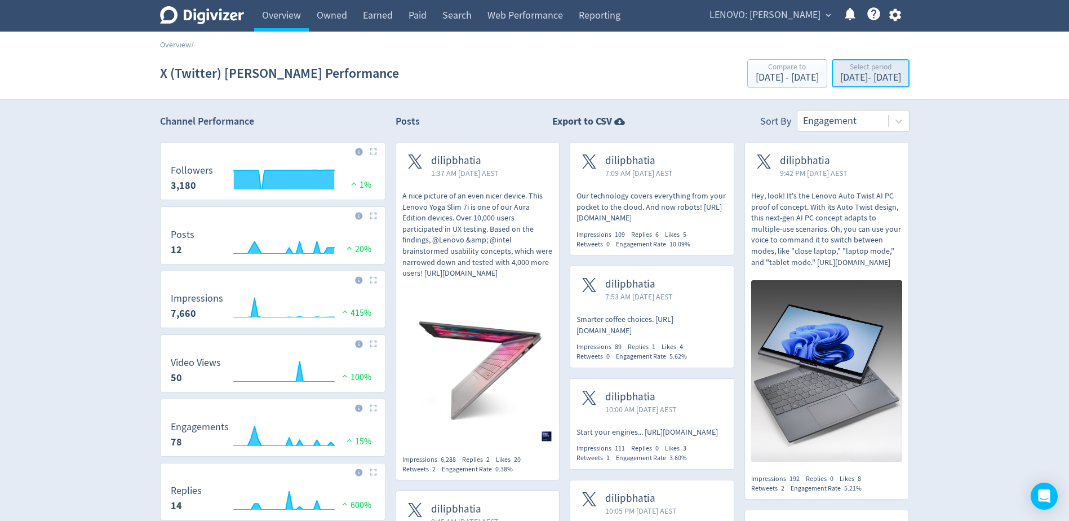
click at [840, 68] on div "Select period" at bounding box center [870, 68] width 61 height 10
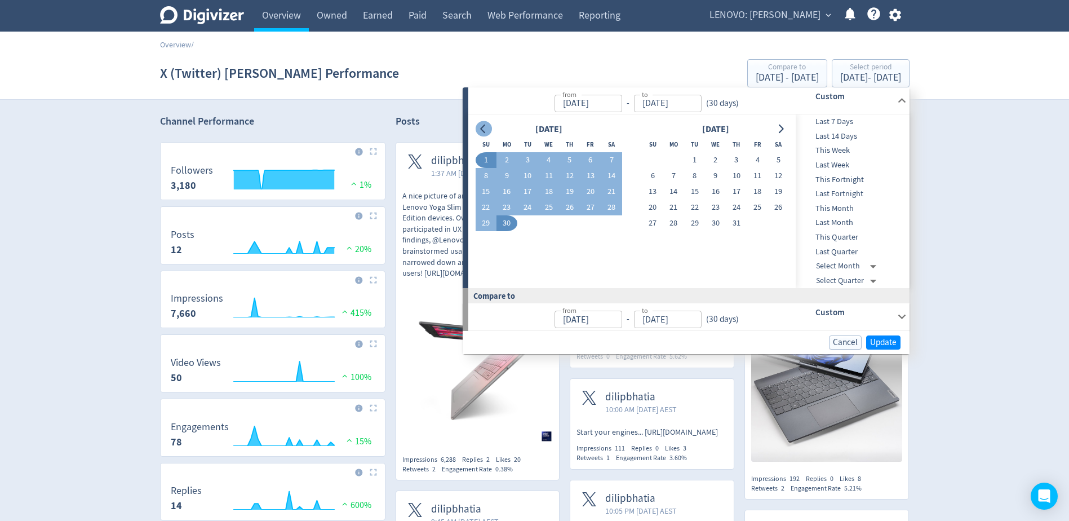
click at [482, 126] on icon "Go to previous month" at bounding box center [483, 129] width 9 height 9
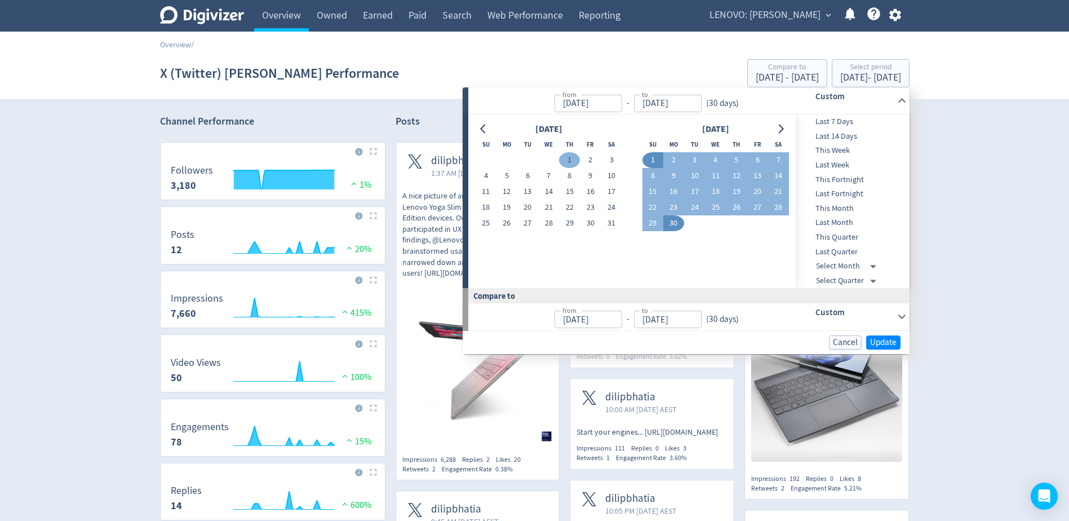
click at [574, 161] on button "1" at bounding box center [569, 160] width 21 height 16
type input "[DATE]"
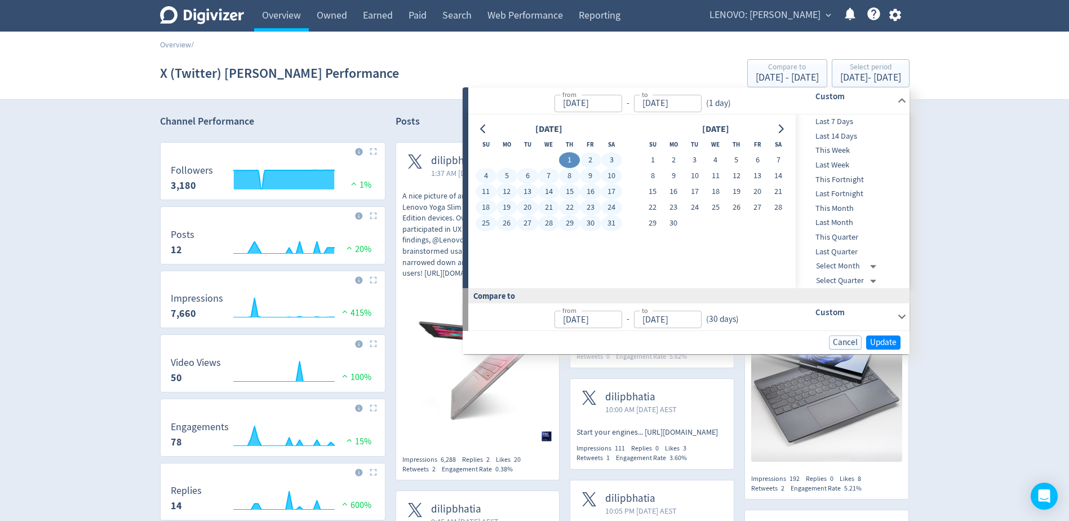
click at [614, 220] on button "31" at bounding box center [611, 223] width 21 height 16
type input "[DATE]"
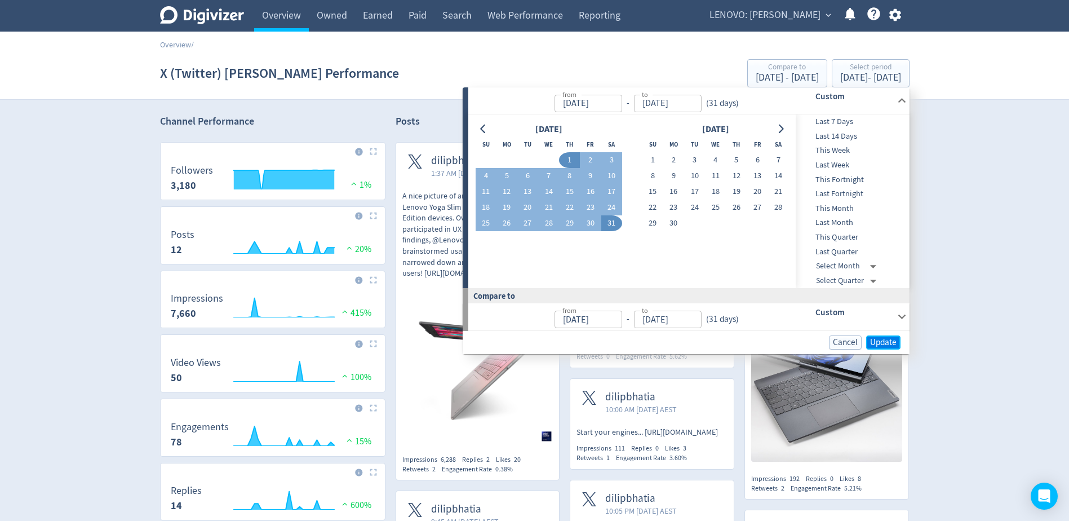
click at [891, 340] on span "Update" at bounding box center [883, 342] width 26 height 8
